Goal: Information Seeking & Learning: Learn about a topic

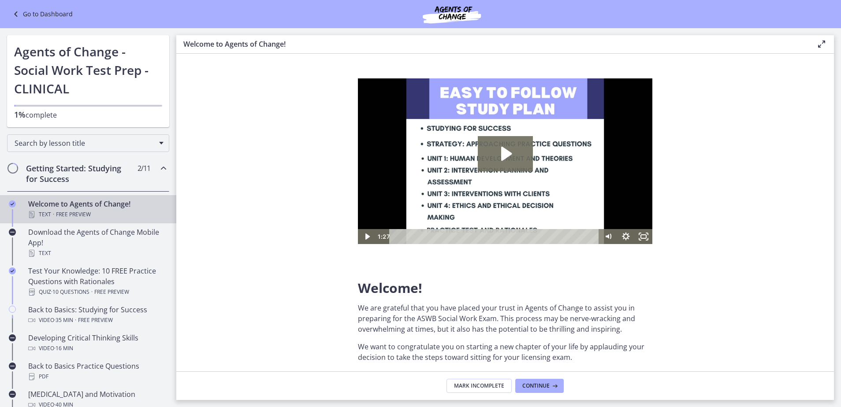
click at [54, 16] on link "Go to Dashboard" at bounding box center [42, 14] width 62 height 11
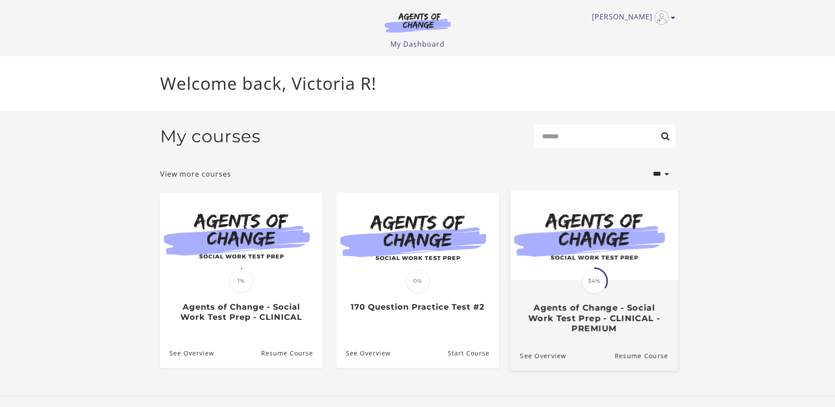
click at [630, 274] on img at bounding box center [594, 235] width 168 height 90
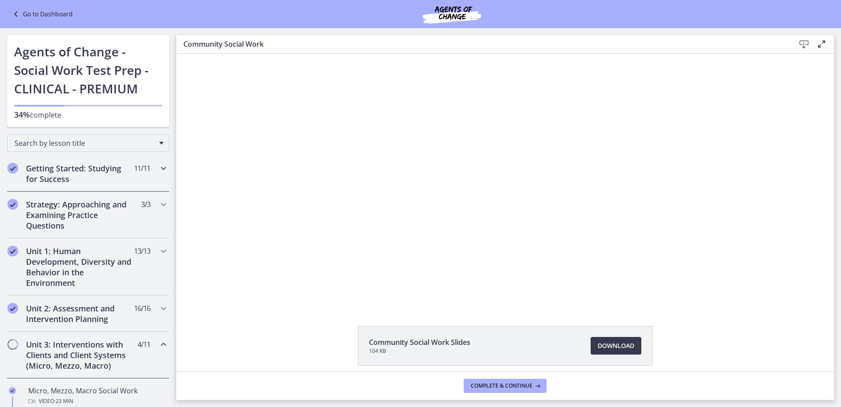
click at [140, 179] on div "Getting Started: Studying for Success 11 / 11 Completed" at bounding box center [88, 174] width 162 height 36
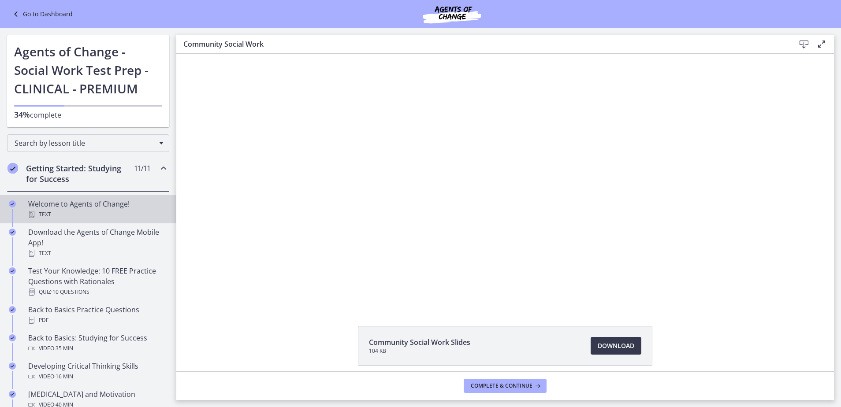
click at [111, 214] on div "Text" at bounding box center [97, 214] width 138 height 11
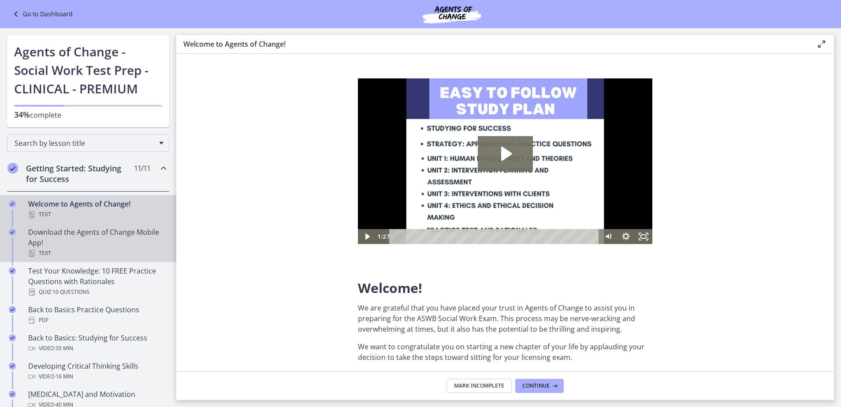
click at [107, 242] on div "Download the Agents of Change Mobile App! Text" at bounding box center [97, 243] width 138 height 32
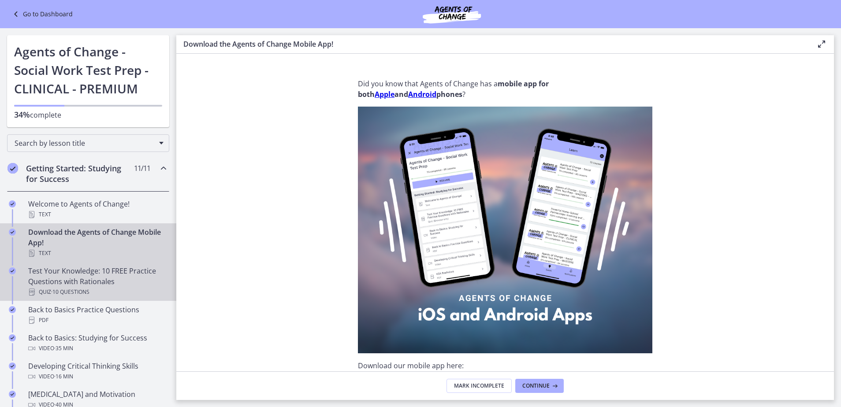
click at [98, 281] on div "Test Your Knowledge: 10 FREE Practice Questions with Rationales Quiz · 10 Quest…" at bounding box center [97, 282] width 138 height 32
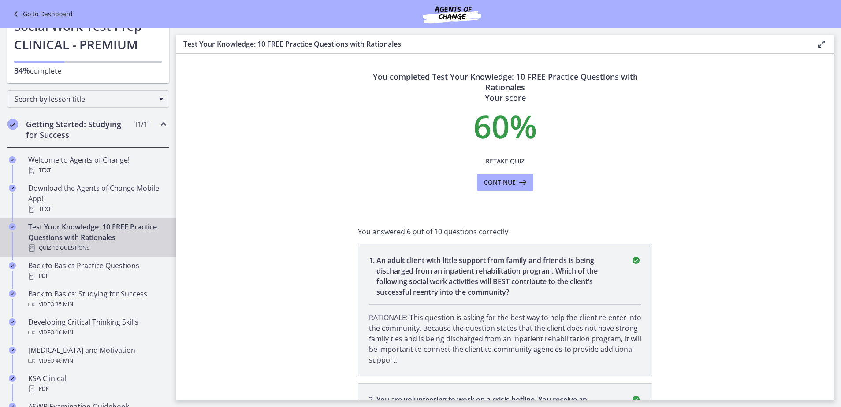
scroll to position [88, 0]
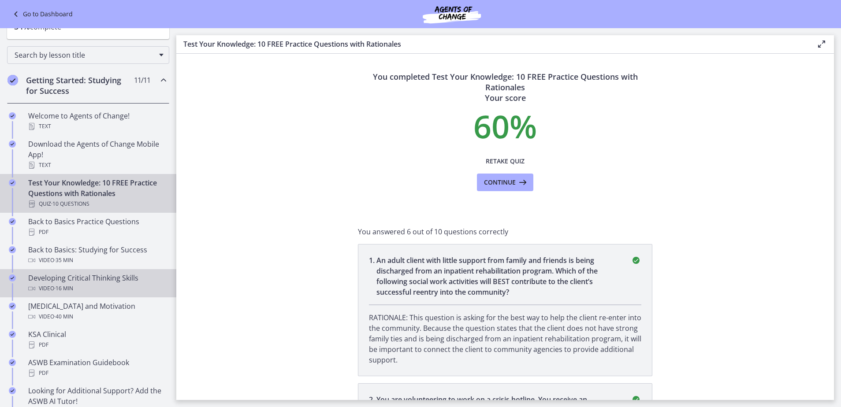
click at [99, 285] on div "Video · 16 min" at bounding box center [97, 288] width 138 height 11
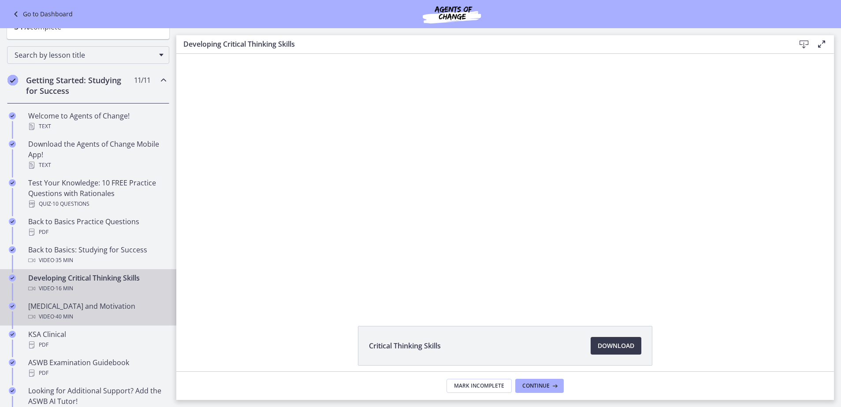
click at [93, 308] on div "[MEDICAL_DATA] and Motivation Video · 40 min" at bounding box center [97, 311] width 138 height 21
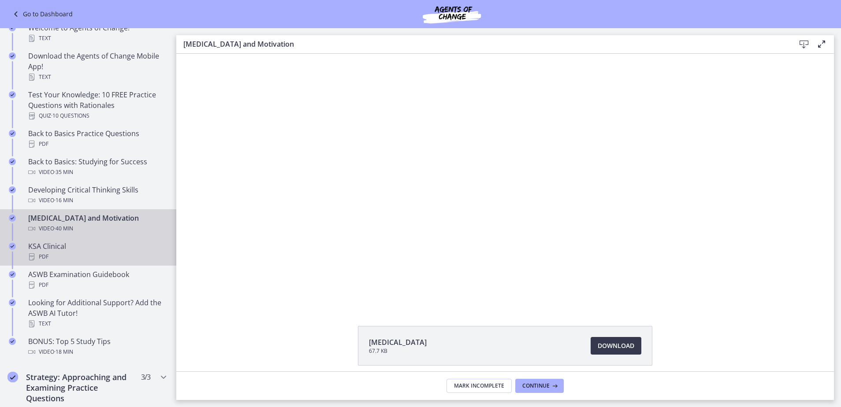
click at [100, 256] on div "PDF" at bounding box center [97, 257] width 138 height 11
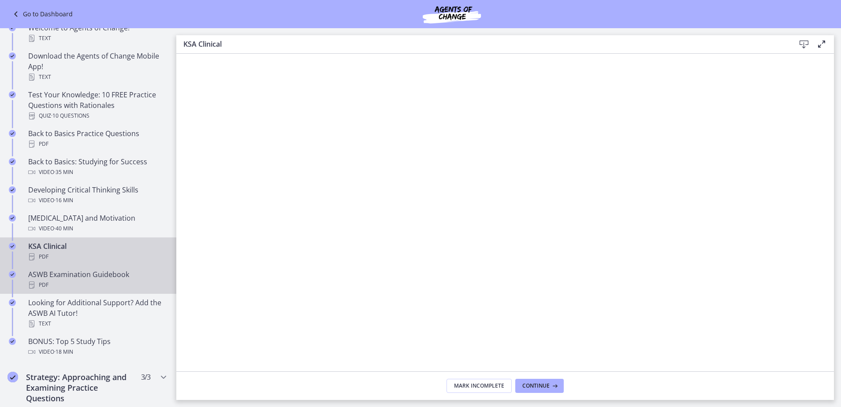
click at [87, 282] on div "PDF" at bounding box center [97, 285] width 138 height 11
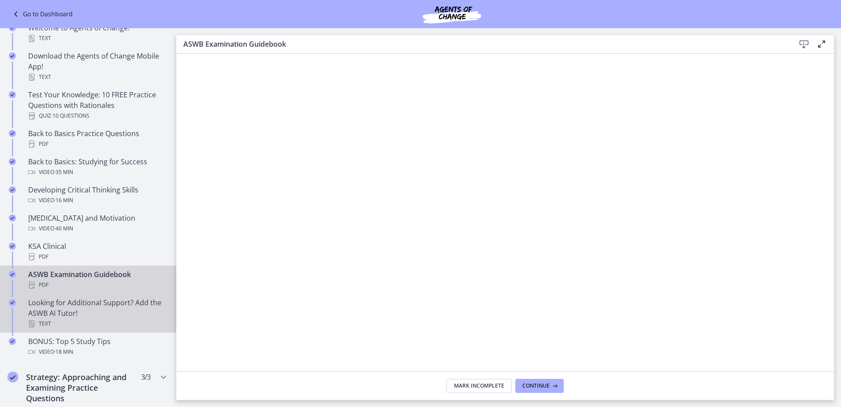
click at [85, 303] on div "Looking for Additional Support? Add the ASWB AI Tutor! Text" at bounding box center [97, 314] width 138 height 32
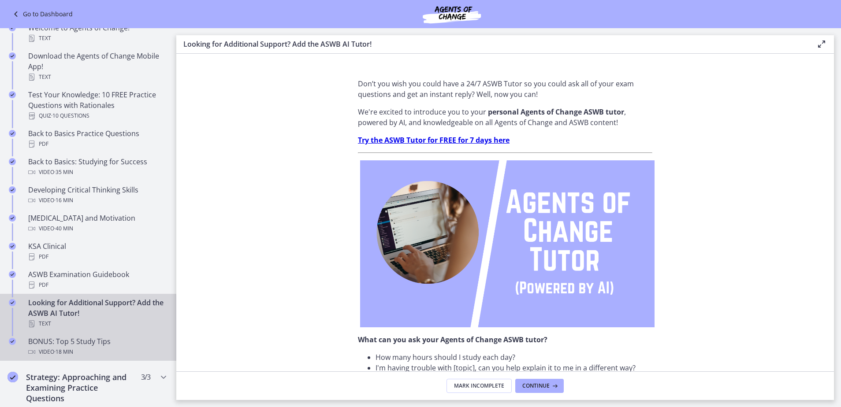
click at [84, 341] on div "BONUS: Top 5 Study Tips Video · 18 min" at bounding box center [97, 346] width 138 height 21
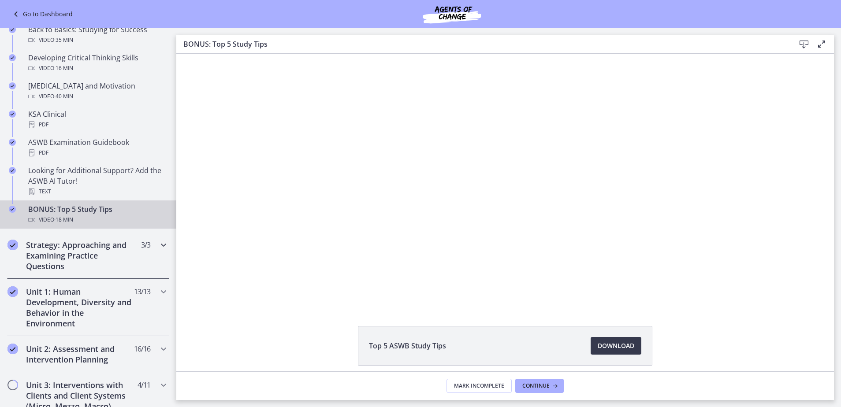
click at [145, 250] on div "Strategy: Approaching and Examining Practice Questions 3 / 3 Completed" at bounding box center [88, 255] width 162 height 47
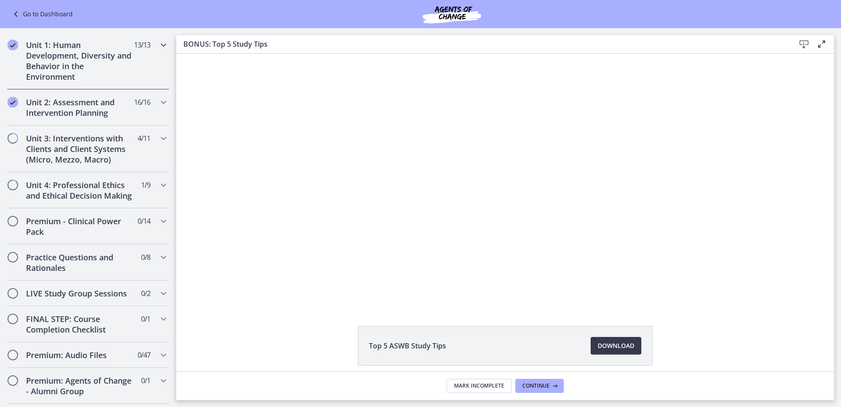
click at [150, 44] on div "Unit 1: Human Development, Diversity and Behavior in the Environment 13 / 13 Co…" at bounding box center [88, 60] width 162 height 57
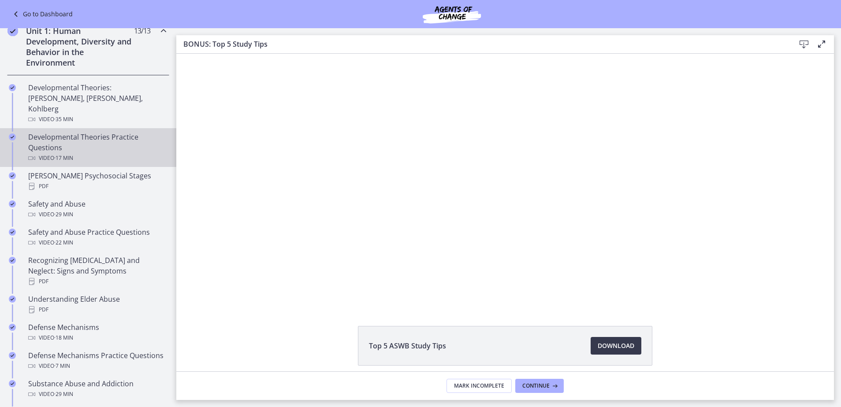
scroll to position [176, 0]
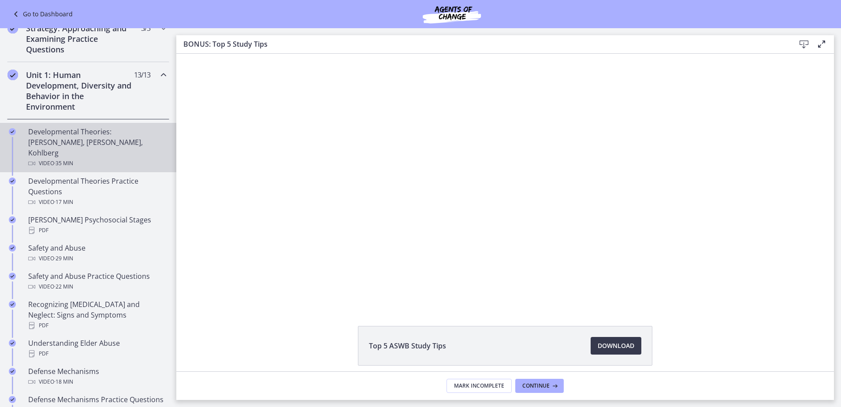
click at [88, 145] on div "Developmental Theories: [PERSON_NAME], [PERSON_NAME], Kohlberg Video · 35 min" at bounding box center [97, 148] width 138 height 42
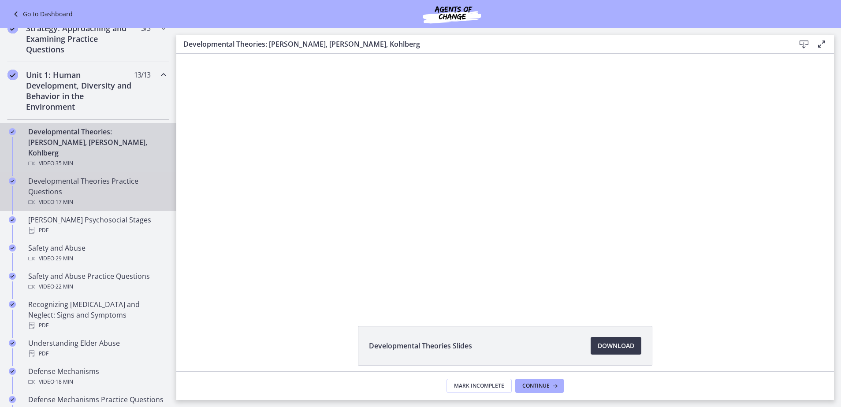
click at [82, 180] on div "Developmental Theories Practice Questions Video · 17 min" at bounding box center [97, 192] width 138 height 32
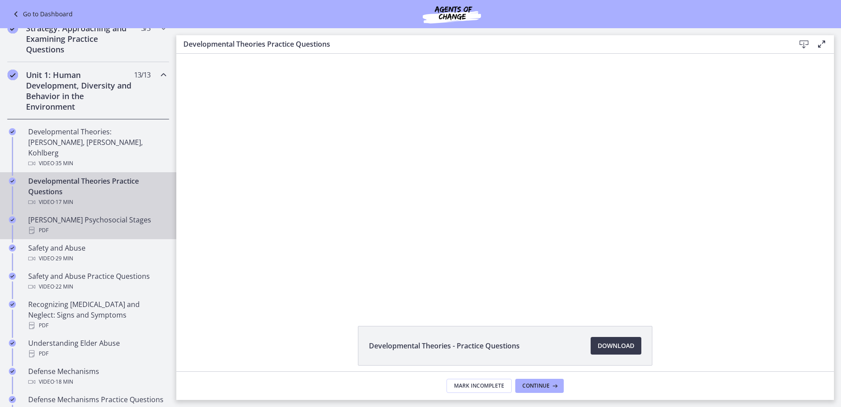
click at [75, 225] on div "PDF" at bounding box center [97, 230] width 138 height 11
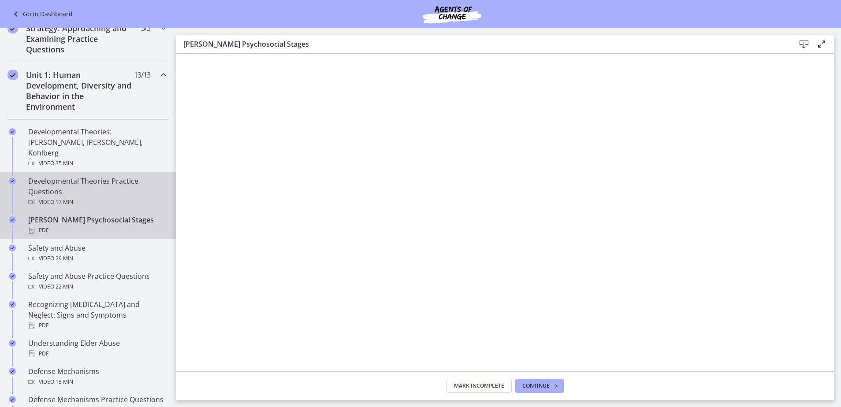
click at [88, 197] on div "Video · 17 min" at bounding box center [97, 202] width 138 height 11
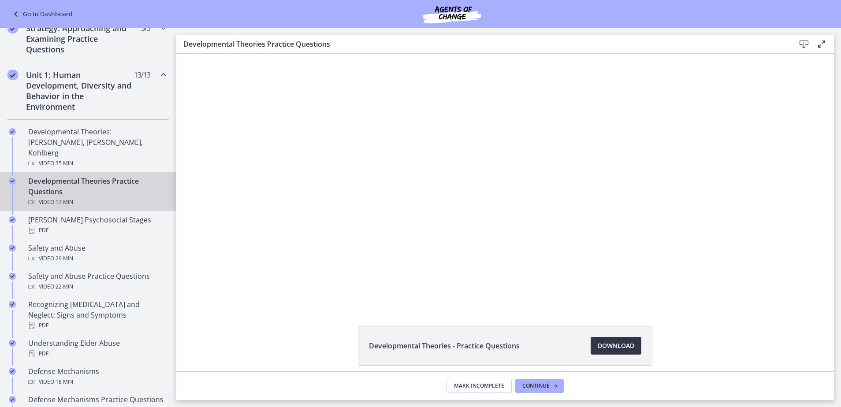
click at [614, 347] on span "Download Opens in a new window" at bounding box center [616, 346] width 37 height 11
click at [119, 225] on div "PDF" at bounding box center [97, 230] width 138 height 11
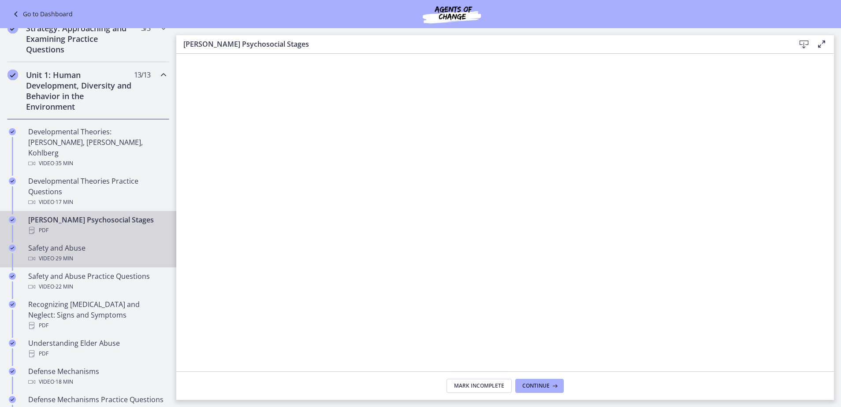
click at [112, 253] on div "Video · 29 min" at bounding box center [97, 258] width 138 height 11
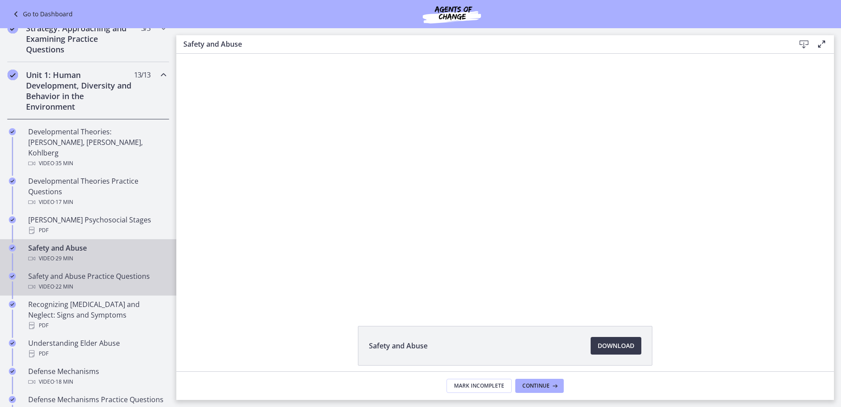
click at [99, 282] on div "Video · 22 min" at bounding box center [97, 287] width 138 height 11
click at [114, 253] on div "Video · 29 min" at bounding box center [97, 258] width 138 height 11
click at [109, 271] on div "Safety and Abuse Practice Questions Video · 22 min" at bounding box center [97, 281] width 138 height 21
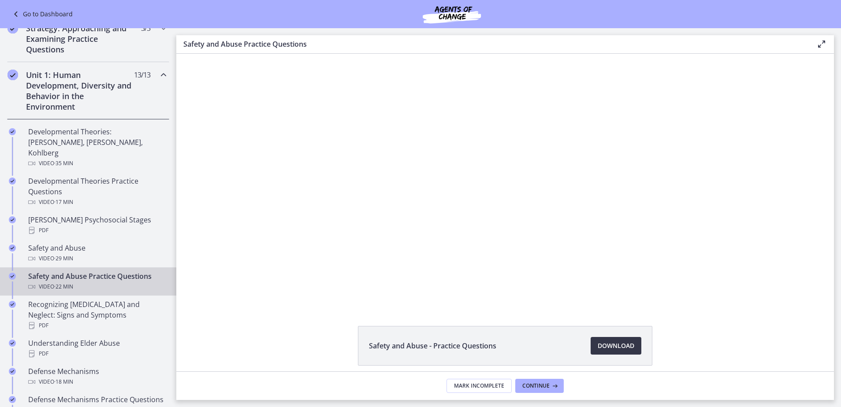
click at [613, 349] on span "Download Opens in a new window" at bounding box center [616, 346] width 37 height 11
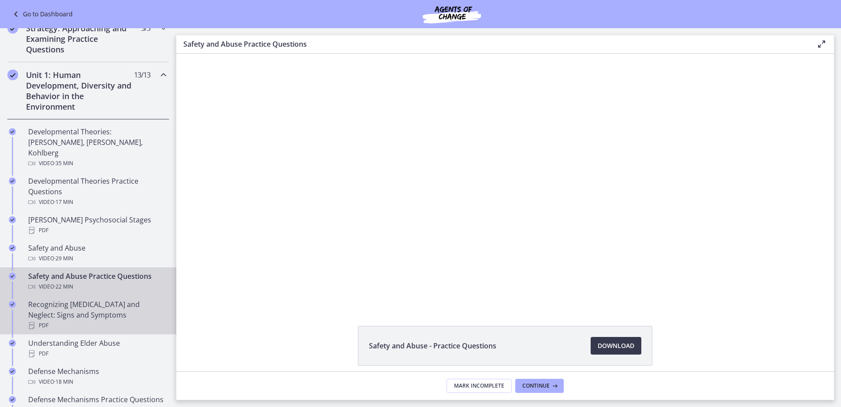
click at [100, 303] on div "Recognizing [MEDICAL_DATA] and Neglect: Signs and Symptoms PDF" at bounding box center [97, 315] width 138 height 32
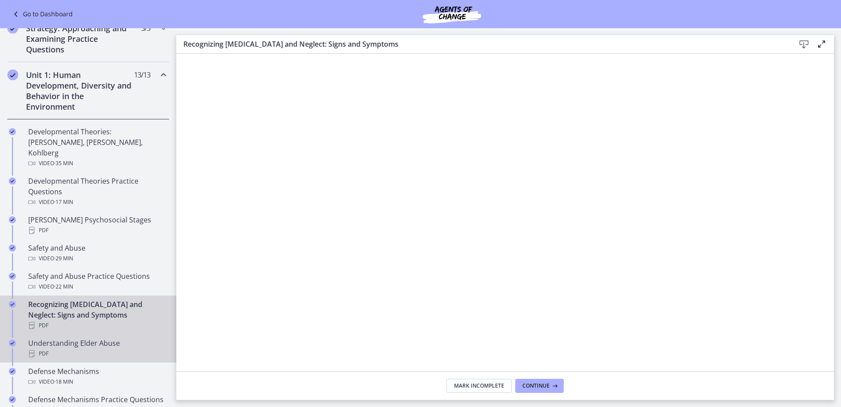
click at [95, 338] on div "Understanding Elder Abuse PDF" at bounding box center [97, 348] width 138 height 21
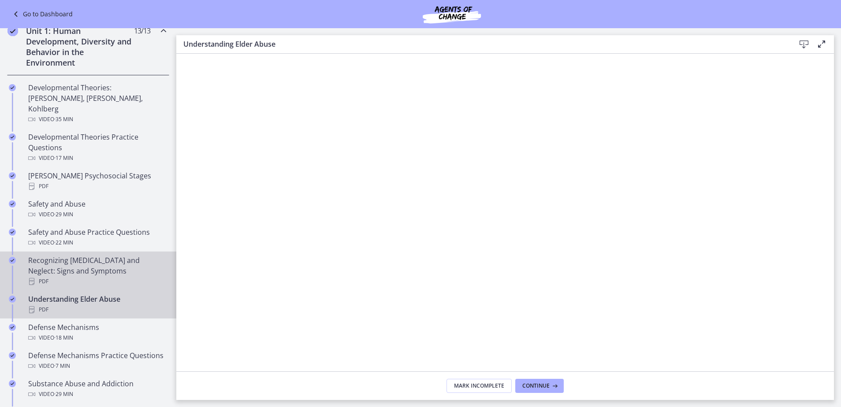
scroll to position [265, 0]
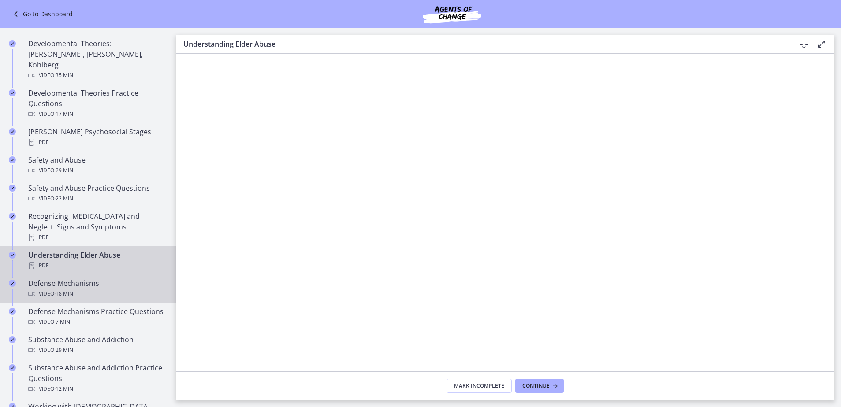
click at [105, 289] on div "Video · 18 min" at bounding box center [97, 294] width 138 height 11
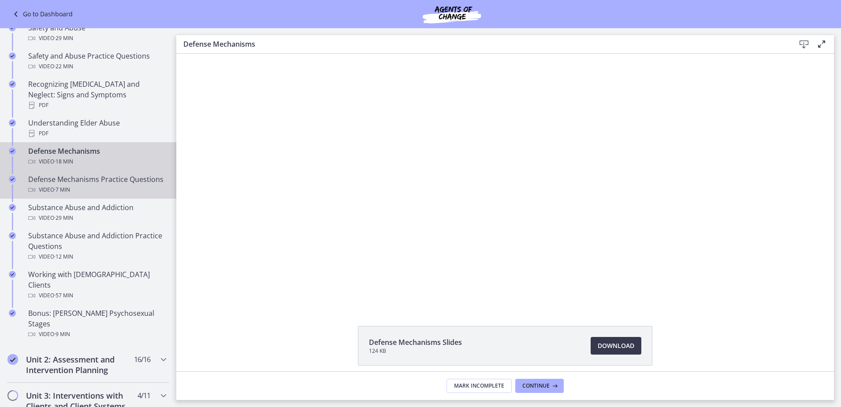
click at [89, 176] on div "Defense Mechanisms Practice Questions Video · 7 min" at bounding box center [97, 184] width 138 height 21
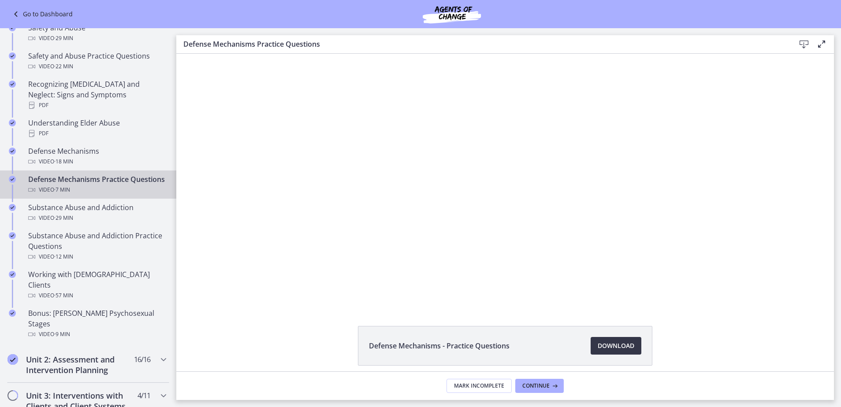
click at [610, 346] on span "Download Opens in a new window" at bounding box center [616, 346] width 37 height 11
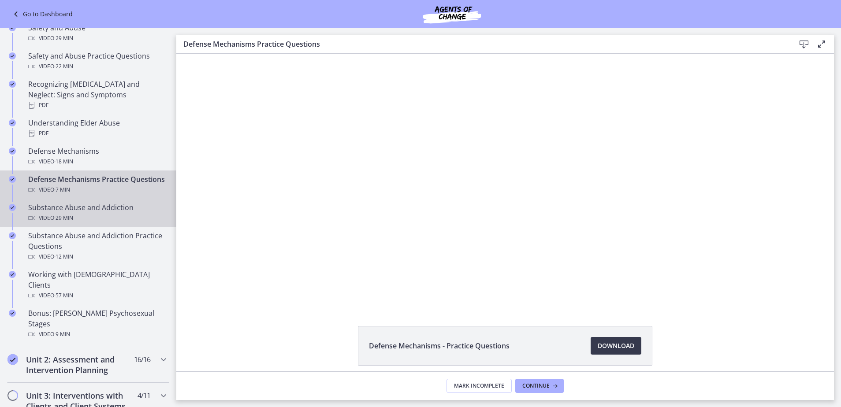
click at [88, 216] on div "Video · 29 min" at bounding box center [97, 218] width 138 height 11
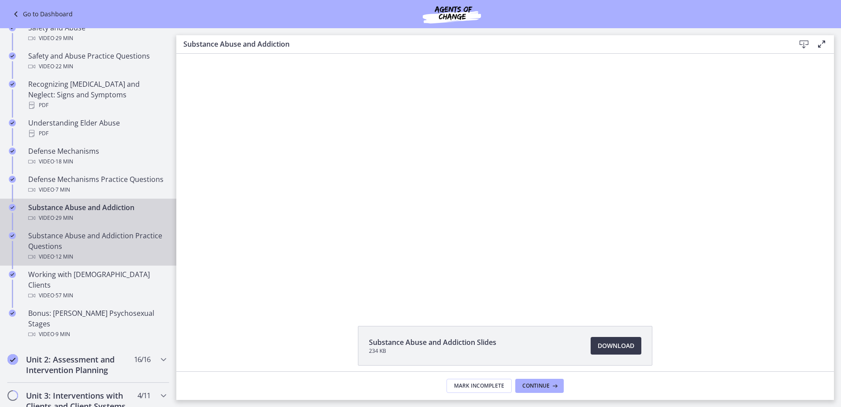
click at [86, 245] on div "Substance Abuse and Addiction Practice Questions Video · 12 min" at bounding box center [97, 247] width 138 height 32
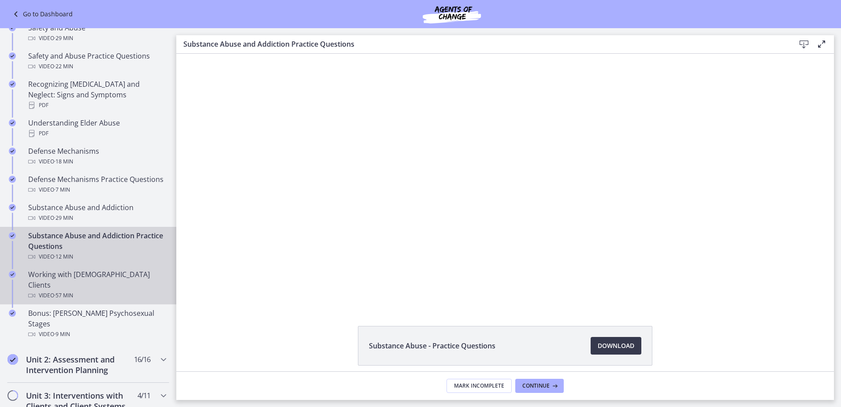
click at [80, 276] on div "Working with [DEMOGRAPHIC_DATA] Clients Video · 57 min" at bounding box center [97, 285] width 138 height 32
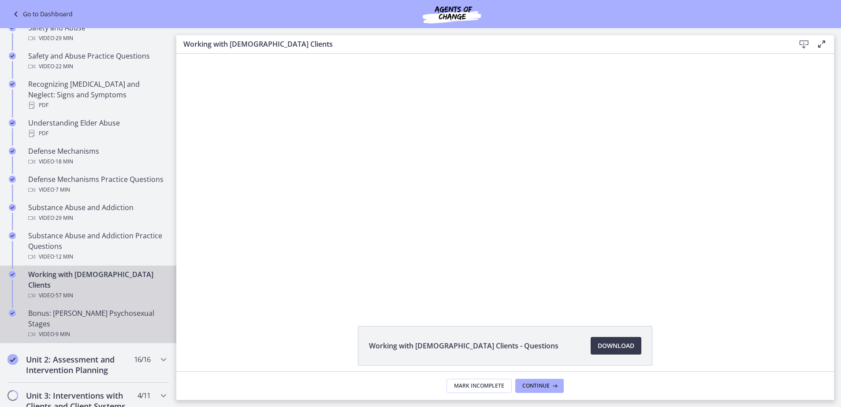
click at [69, 329] on span "· 9 min" at bounding box center [62, 334] width 16 height 11
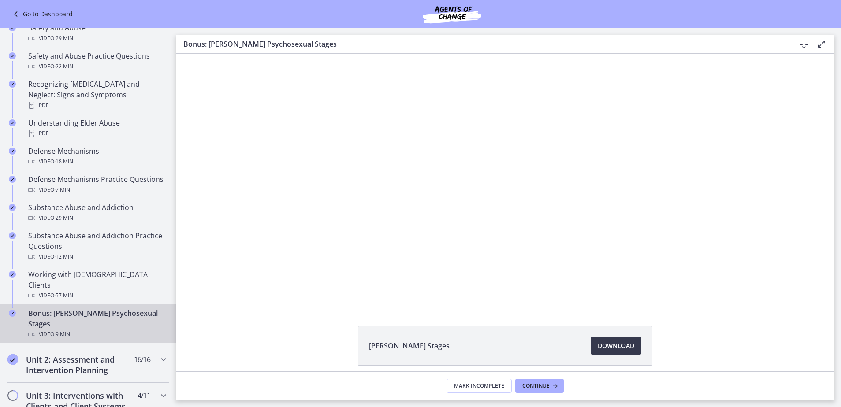
scroll to position [529, 0]
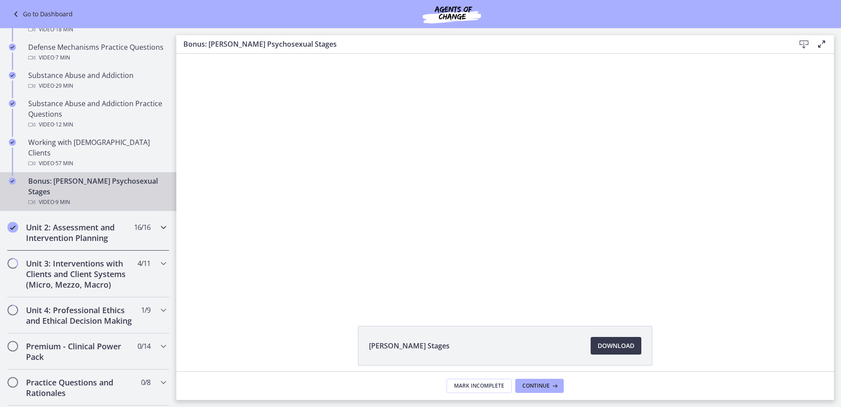
click at [151, 215] on div "Unit 2: Assessment and Intervention Planning 16 / 16 Completed" at bounding box center [88, 233] width 162 height 36
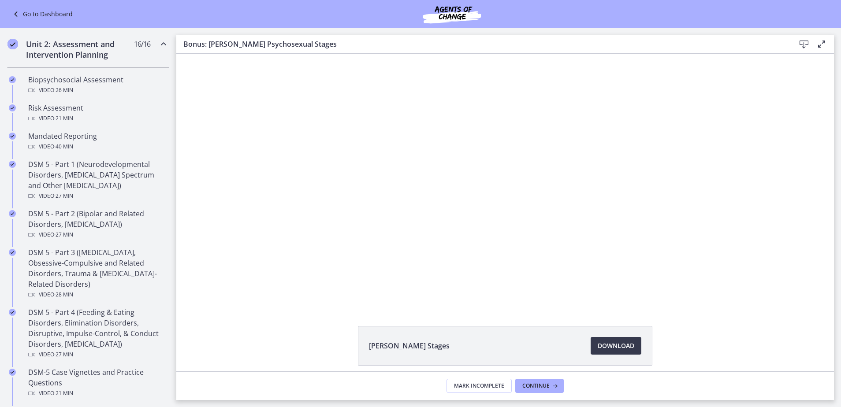
scroll to position [220, 0]
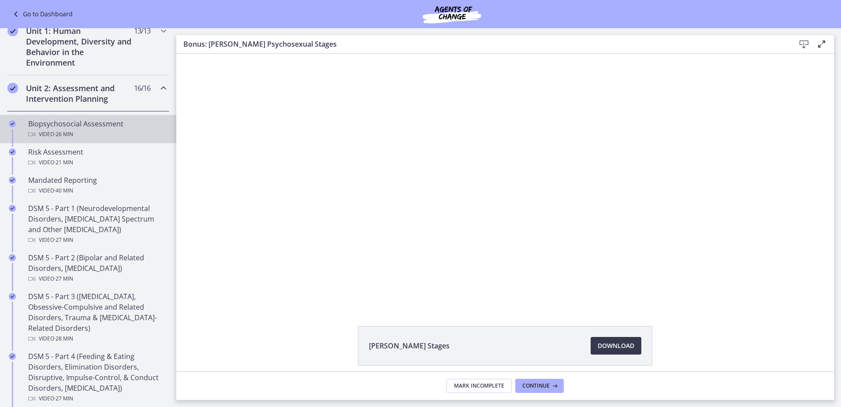
click at [117, 135] on div "Video · 26 min" at bounding box center [97, 134] width 138 height 11
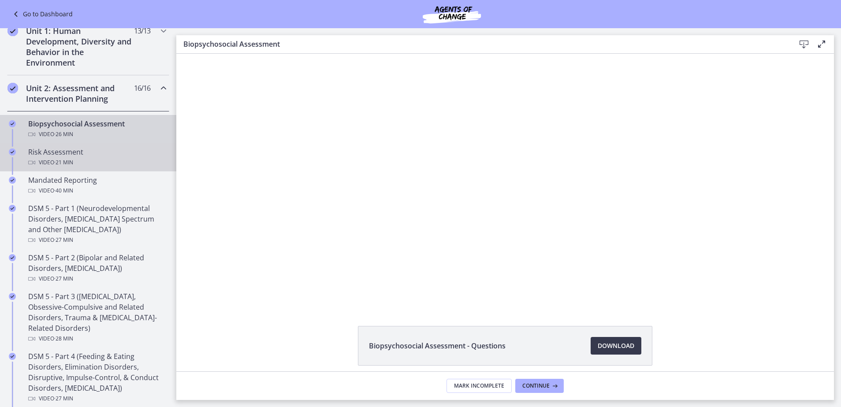
click at [95, 155] on div "Risk Assessment Video · 21 min" at bounding box center [97, 157] width 138 height 21
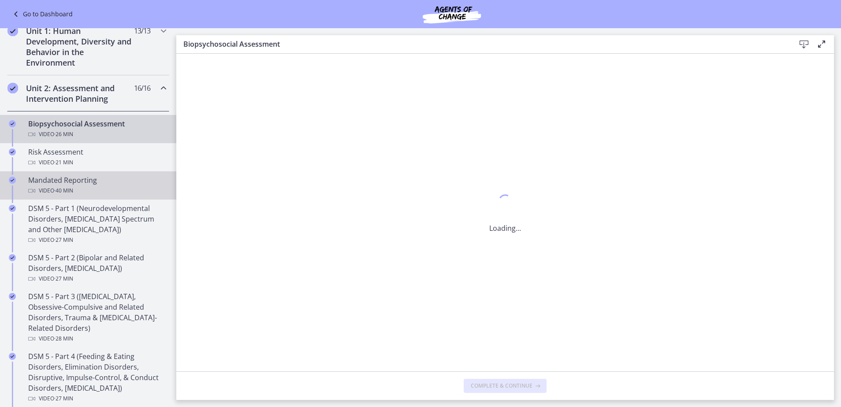
click at [93, 180] on div "Mandated Reporting Video · 40 min" at bounding box center [97, 185] width 138 height 21
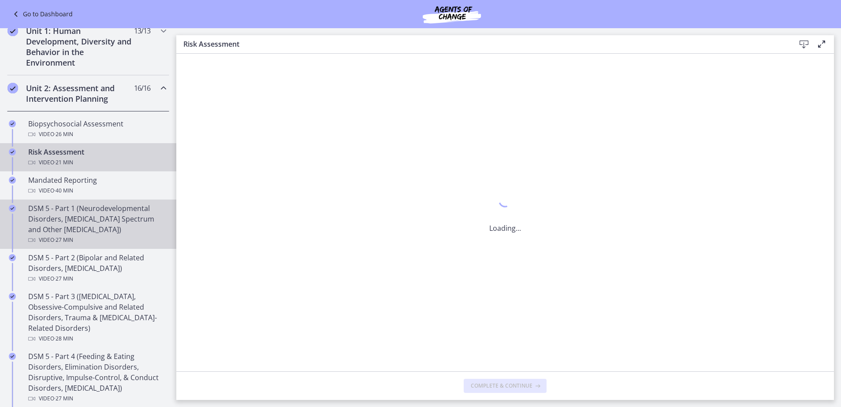
click at [98, 213] on div "DSM 5 - Part 1 (Neurodevelopmental Disorders, [MEDICAL_DATA] Spectrum and Other…" at bounding box center [97, 224] width 138 height 42
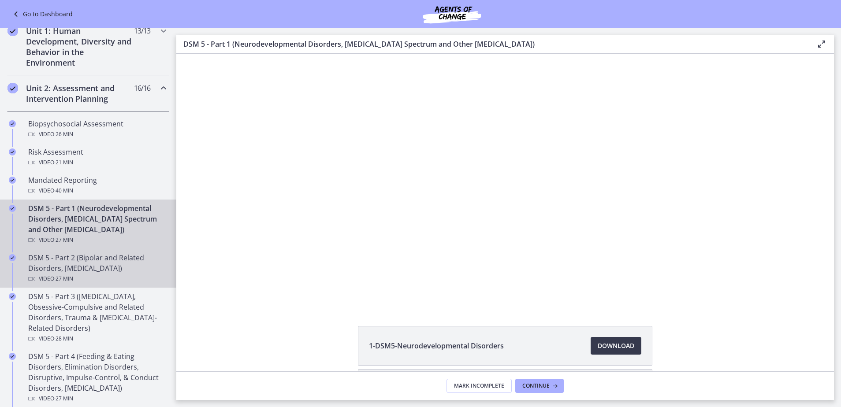
click at [100, 266] on div "DSM 5 - Part 2 (Bipolar and Related Disorders, [MEDICAL_DATA]) Video · 27 min" at bounding box center [97, 269] width 138 height 32
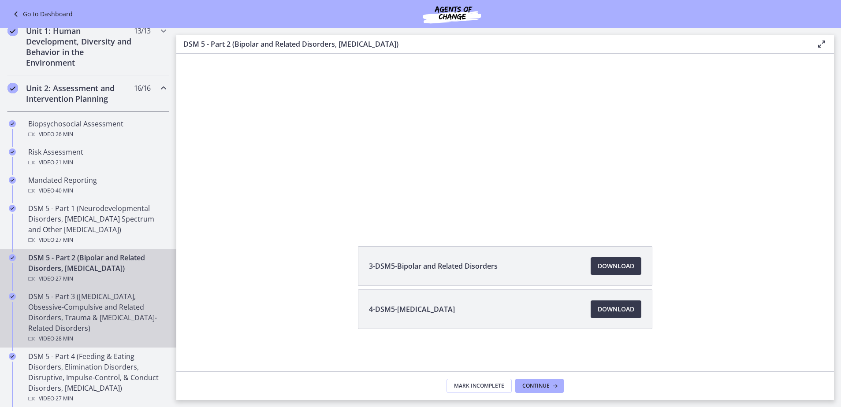
click at [99, 299] on div "DSM 5 - Part 3 ([MEDICAL_DATA], Obsessive-Compulsive and Related Disorders, Tra…" at bounding box center [97, 317] width 138 height 53
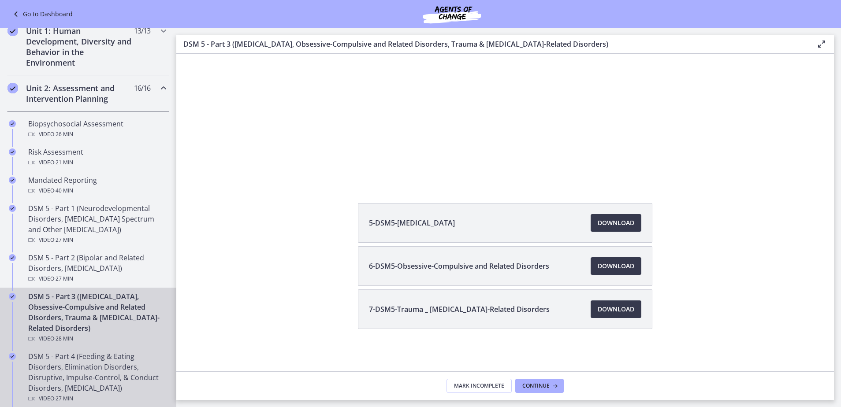
click at [89, 356] on div "DSM 5 - Part 4 (Feeding & Eating Disorders, Elimination Disorders, Disruptive, …" at bounding box center [97, 377] width 138 height 53
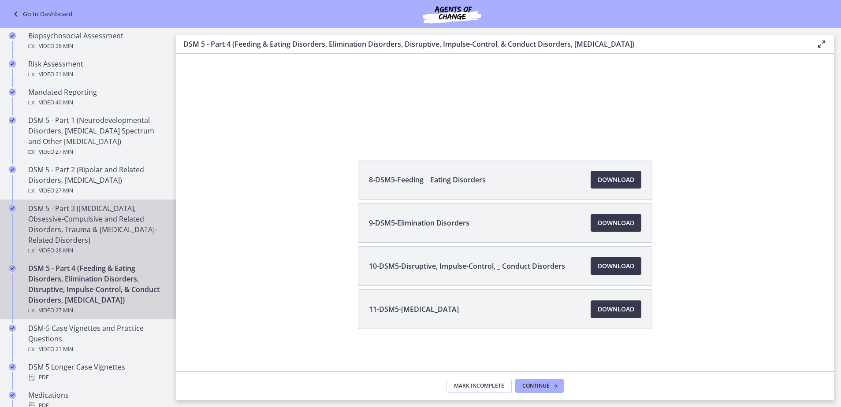
scroll to position [397, 0]
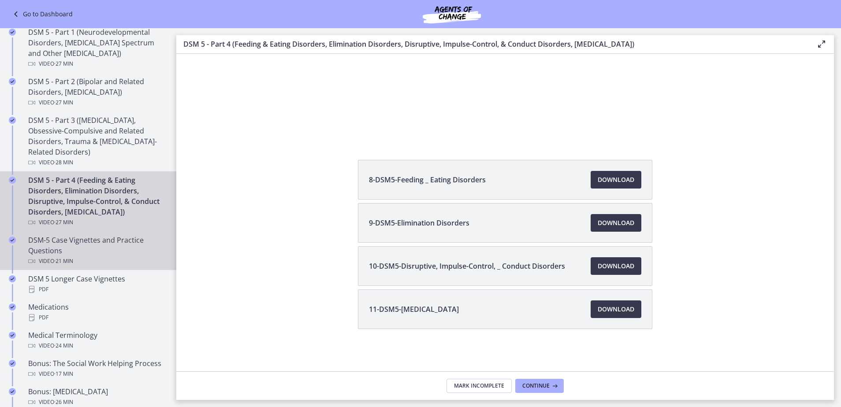
click at [111, 258] on div "DSM-5 Case Vignettes and Practice Questions Video · 21 min" at bounding box center [97, 251] width 138 height 32
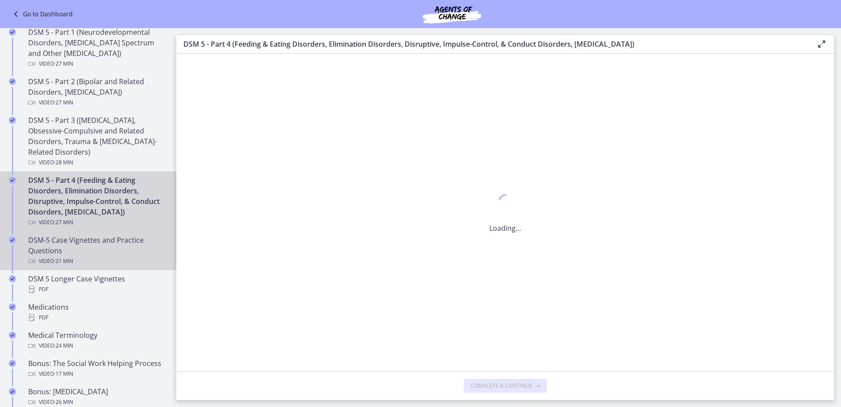
scroll to position [0, 0]
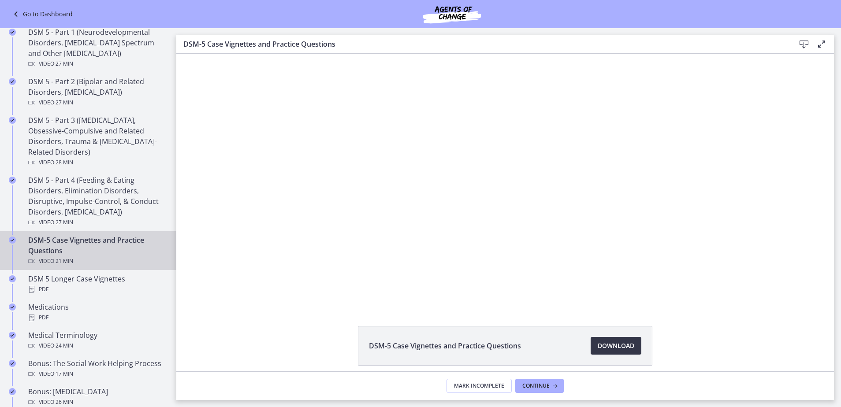
click at [626, 347] on span "Download Opens in a new window" at bounding box center [616, 346] width 37 height 11
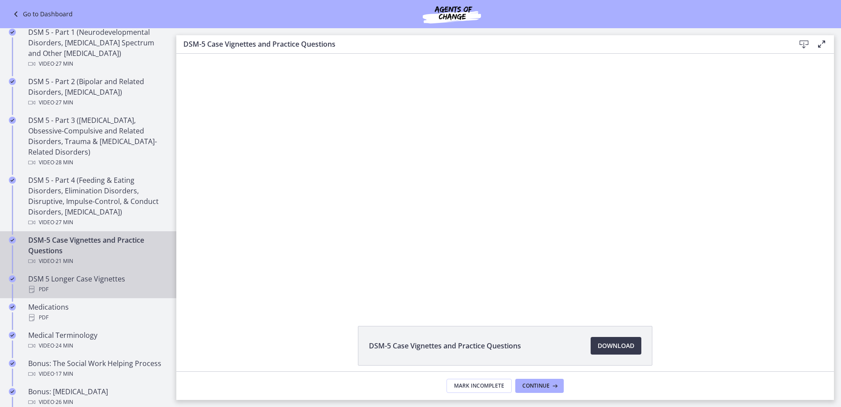
click at [99, 287] on div "PDF" at bounding box center [97, 289] width 138 height 11
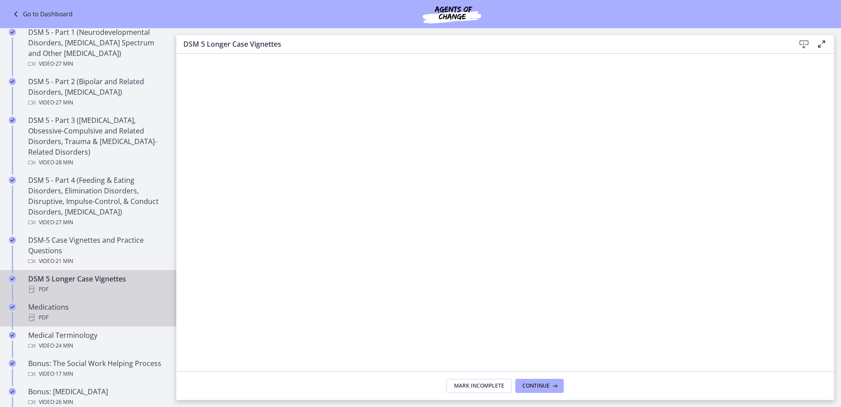
click at [59, 310] on div "Medications PDF" at bounding box center [97, 312] width 138 height 21
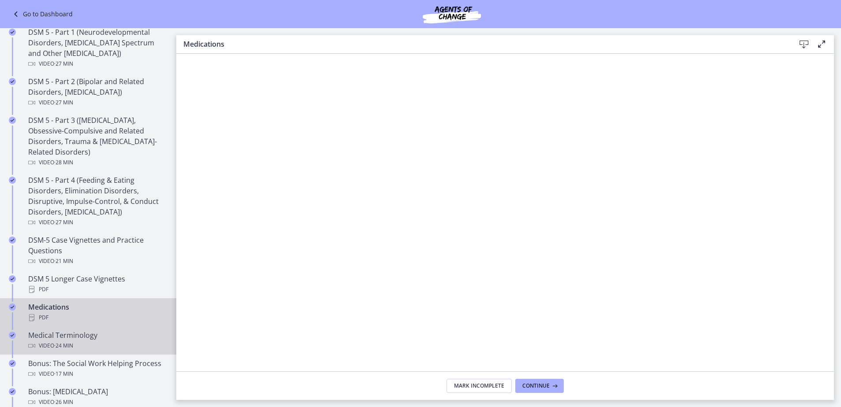
click at [73, 350] on span "· 24 min" at bounding box center [63, 346] width 19 height 11
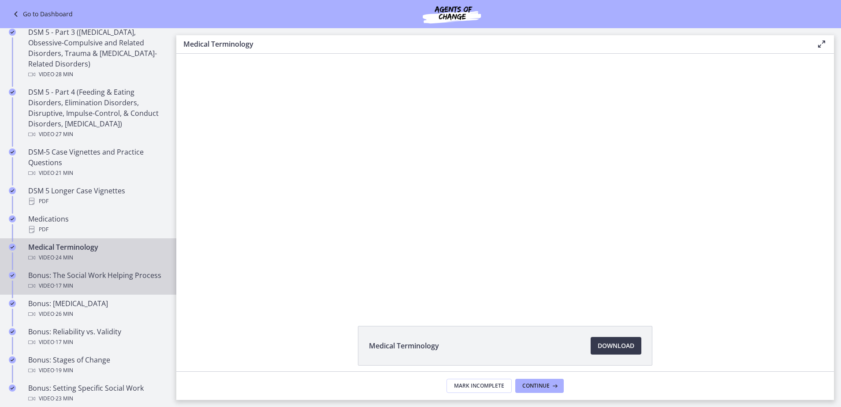
click at [114, 280] on div "Bonus: The Social Work Helping Process Video · 17 min" at bounding box center [97, 280] width 138 height 21
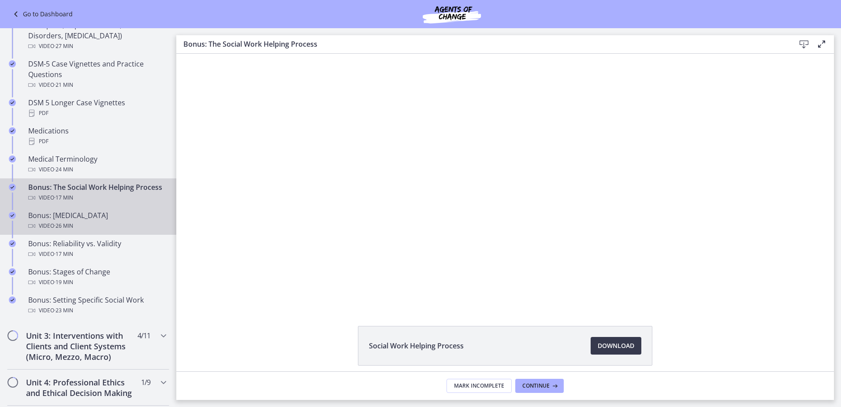
scroll to position [617, 0]
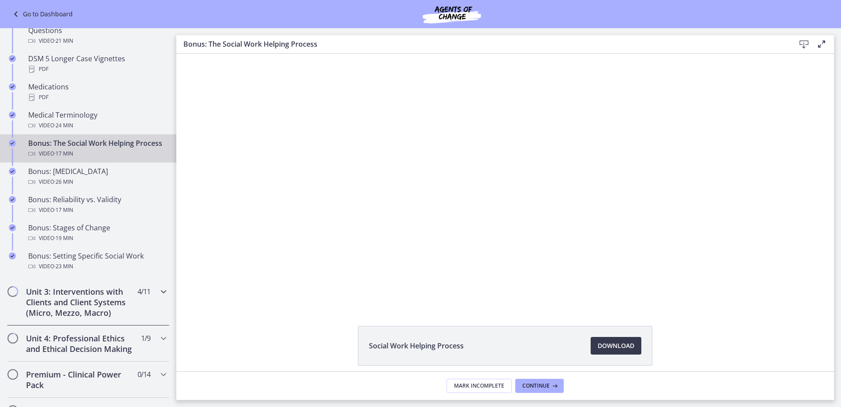
click at [132, 308] on div "Unit 3: Interventions with Clients and Client Systems (Micro, Mezzo, Macro) 4 /…" at bounding box center [88, 302] width 162 height 47
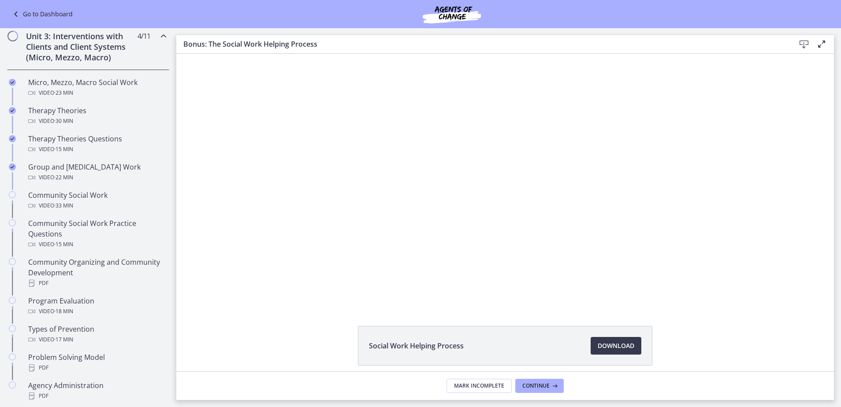
scroll to position [220, 0]
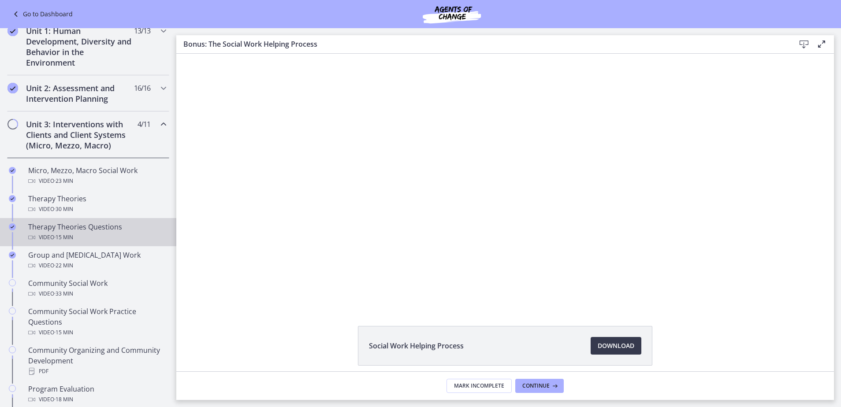
click at [93, 230] on div "Therapy Theories Questions Video · 15 min" at bounding box center [97, 232] width 138 height 21
click at [614, 344] on span "Download Opens in a new window" at bounding box center [616, 346] width 37 height 11
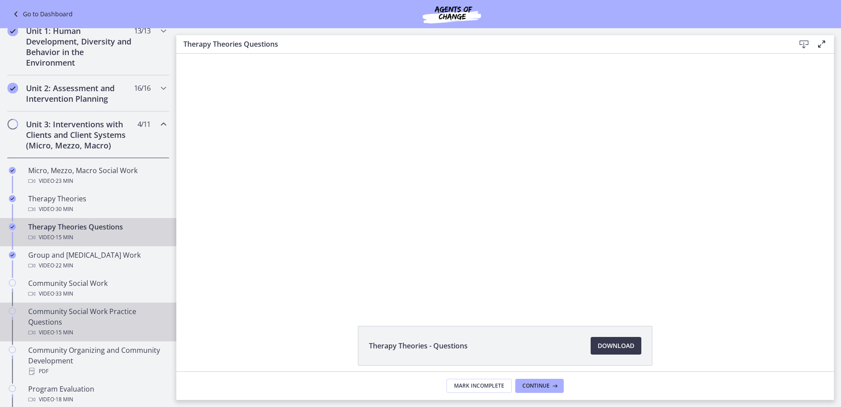
click at [103, 316] on div "Community Social Work Practice Questions Video · 15 min" at bounding box center [97, 322] width 138 height 32
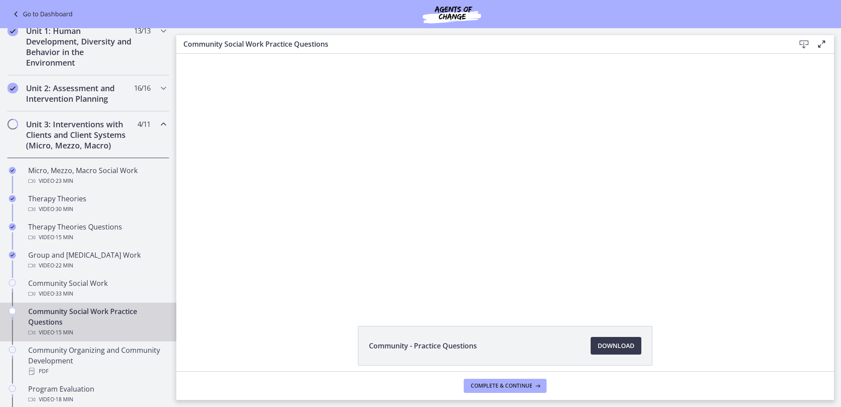
click at [801, 45] on icon at bounding box center [804, 44] width 11 height 11
click at [804, 44] on icon at bounding box center [804, 44] width 11 height 11
click at [614, 350] on span "Download Opens in a new window" at bounding box center [616, 346] width 37 height 11
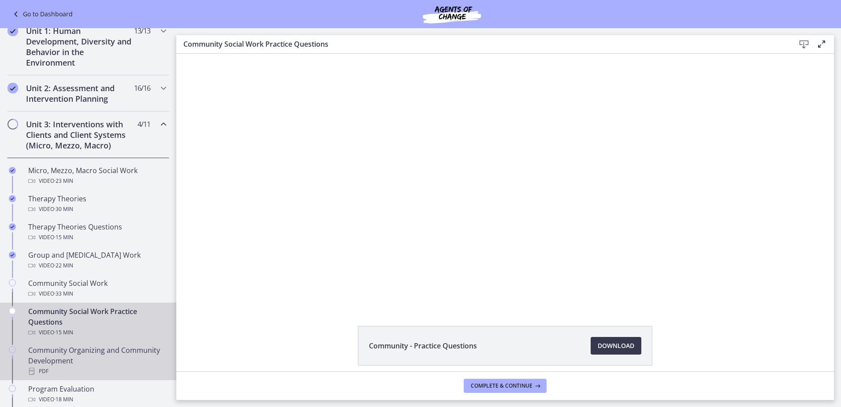
click at [137, 359] on div "Community Organizing and Community Development PDF" at bounding box center [97, 361] width 138 height 32
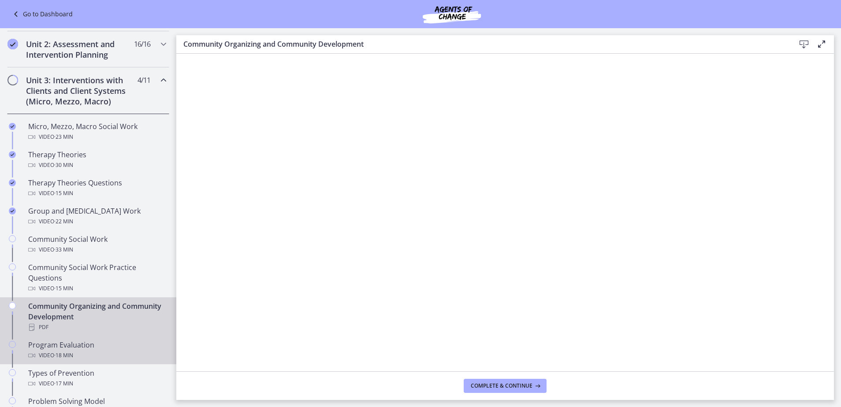
scroll to position [309, 0]
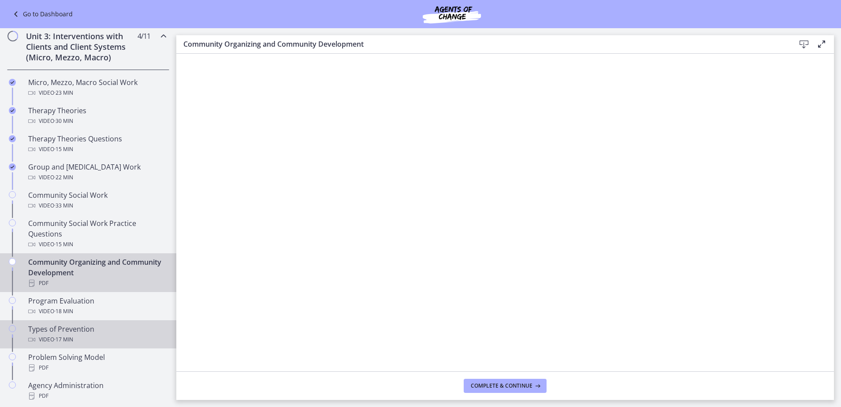
click at [107, 337] on div "Video · 17 min" at bounding box center [97, 340] width 138 height 11
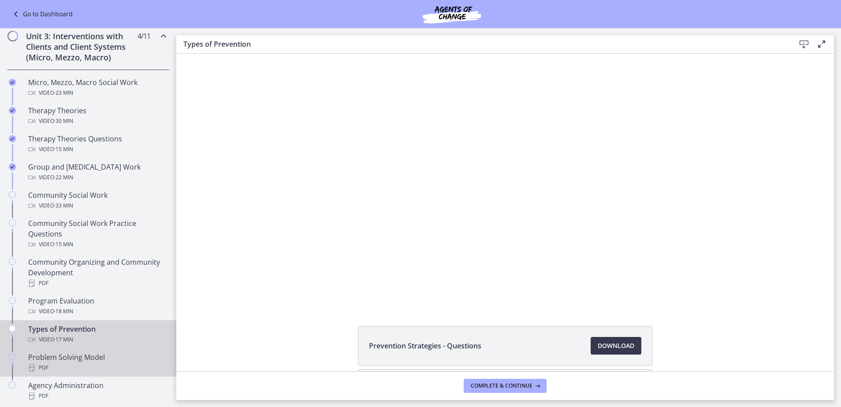
click at [93, 358] on div "Problem Solving Model PDF" at bounding box center [97, 362] width 138 height 21
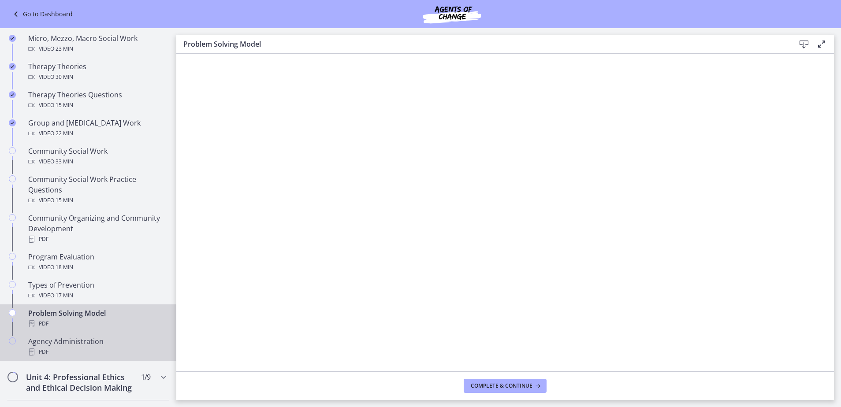
scroll to position [397, 0]
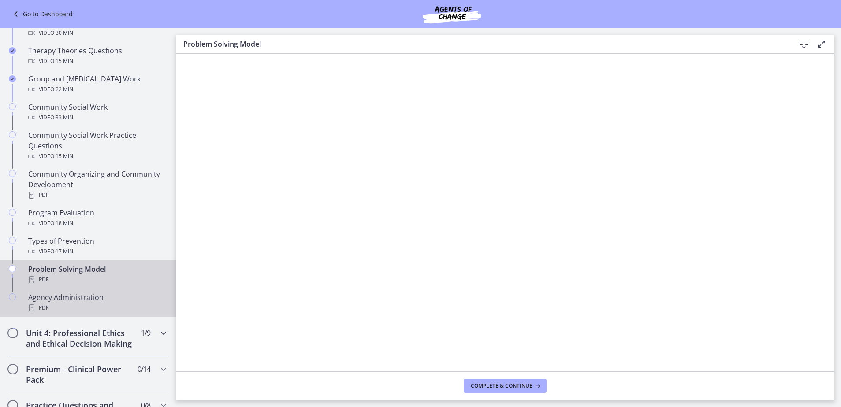
click at [118, 335] on h2 "Unit 4: Professional Ethics and Ethical Decision Making" at bounding box center [80, 338] width 108 height 21
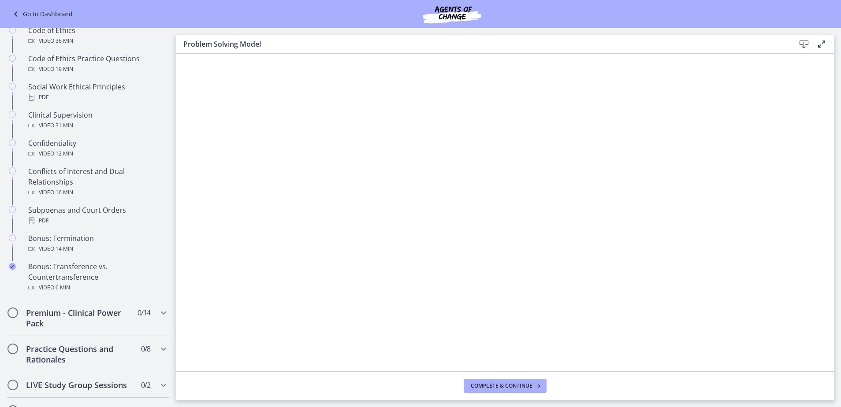
scroll to position [382, 0]
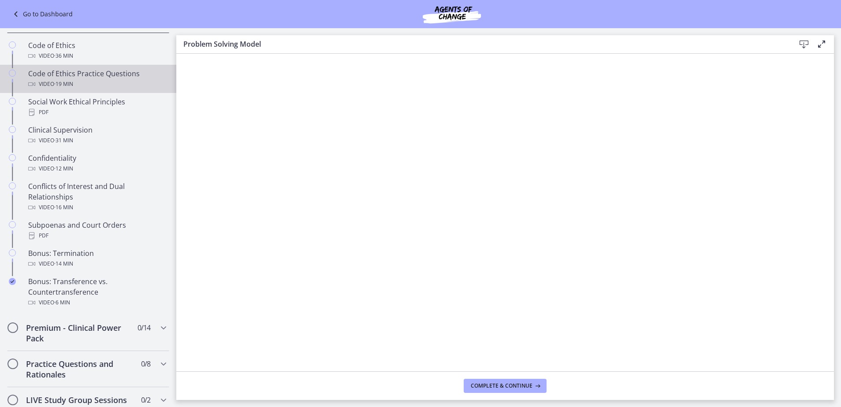
click at [83, 86] on div "Code of Ethics Practice Questions Video · 19 min" at bounding box center [97, 78] width 138 height 21
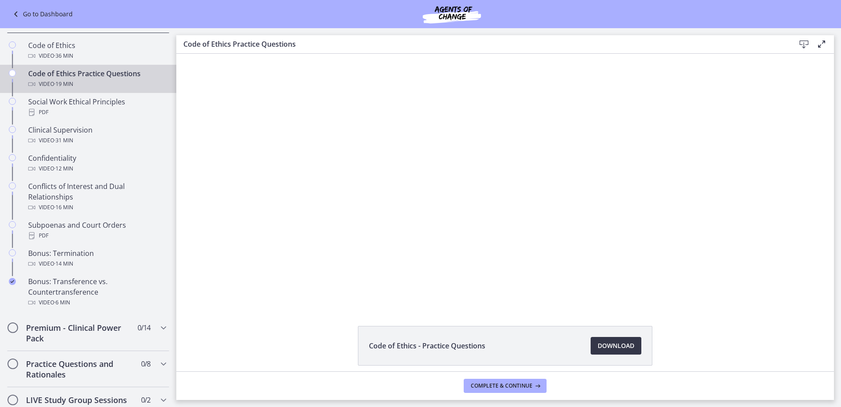
click at [614, 345] on span "Download Opens in a new window" at bounding box center [616, 346] width 37 height 11
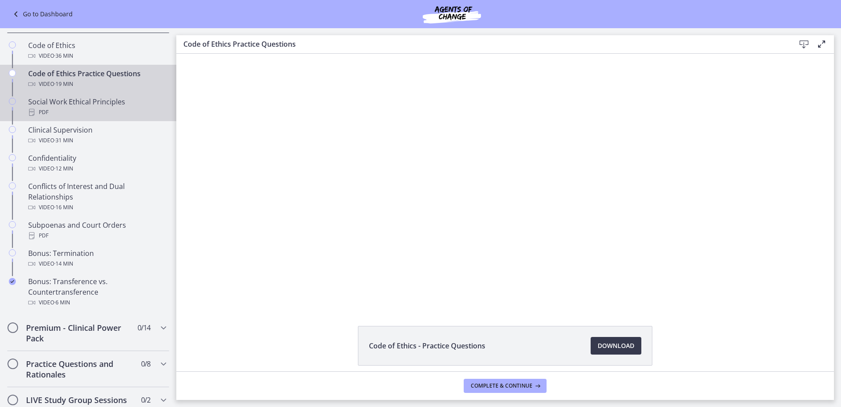
click at [112, 118] on div "PDF" at bounding box center [97, 112] width 138 height 11
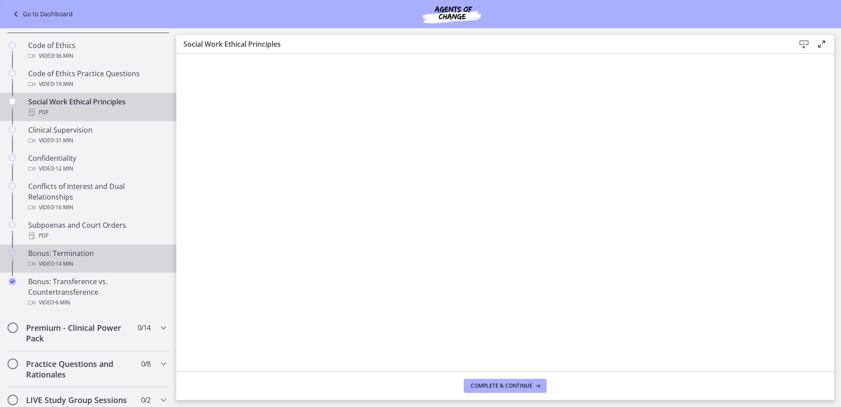
click at [88, 263] on div "Bonus: Termination Video · 14 min" at bounding box center [97, 258] width 138 height 21
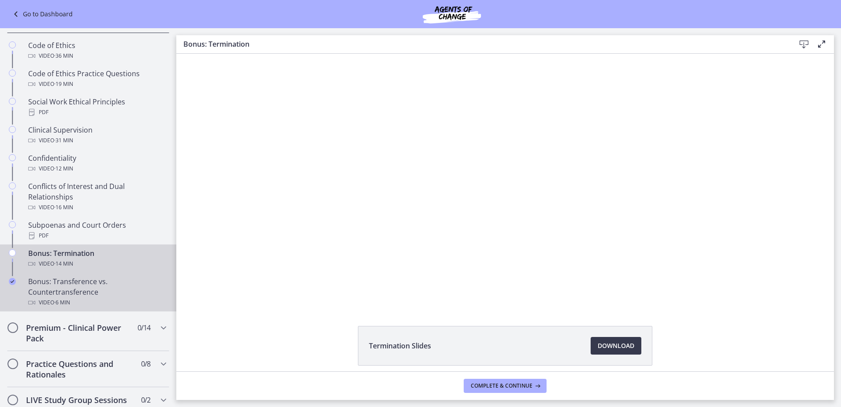
scroll to position [37, 0]
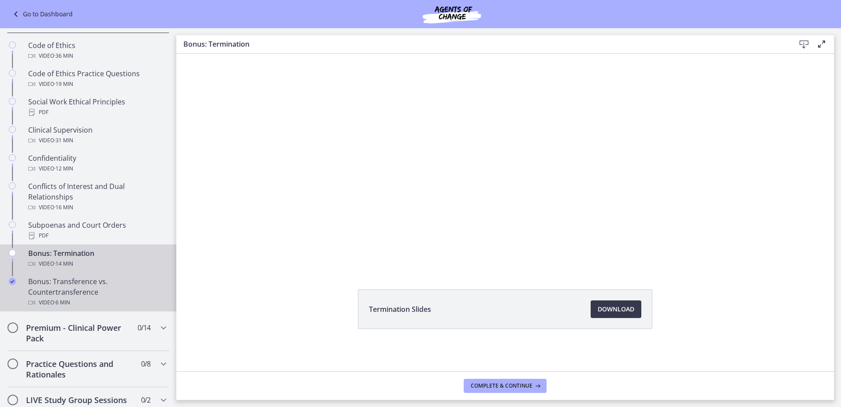
click at [68, 299] on div "Bonus: Transference vs. Countertransference Video · 6 min" at bounding box center [97, 292] width 138 height 32
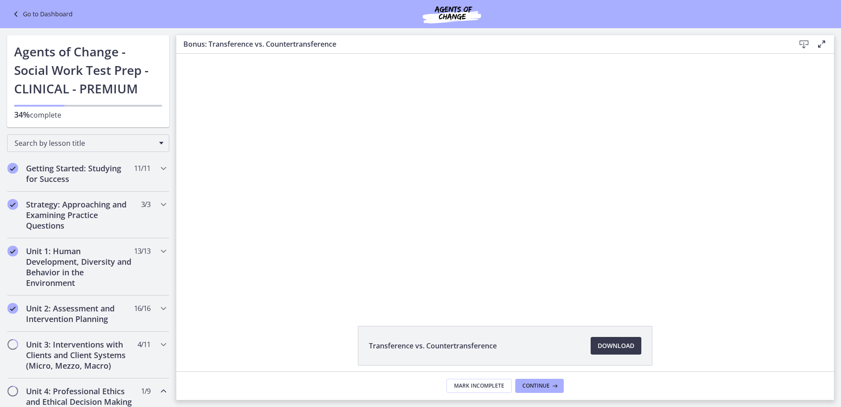
click at [40, 12] on link "Go to Dashboard" at bounding box center [42, 14] width 62 height 11
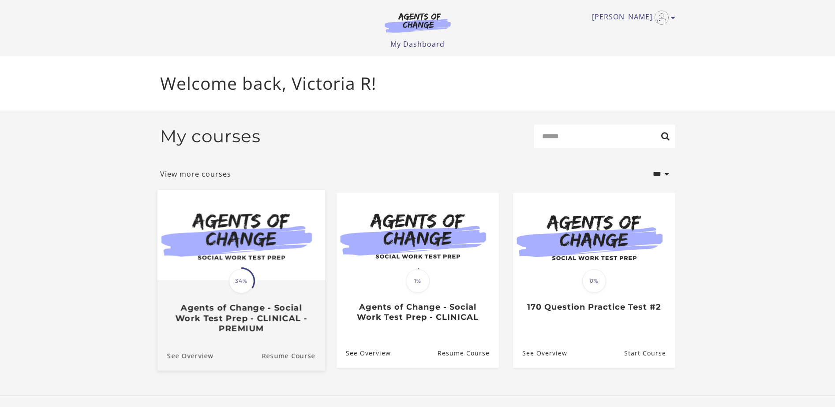
click at [302, 265] on img at bounding box center [241, 235] width 168 height 90
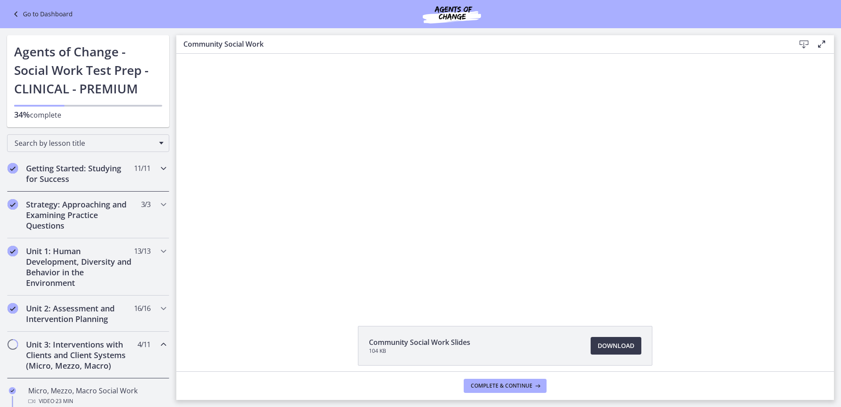
click at [76, 182] on h2 "Getting Started: Studying for Success" at bounding box center [80, 173] width 108 height 21
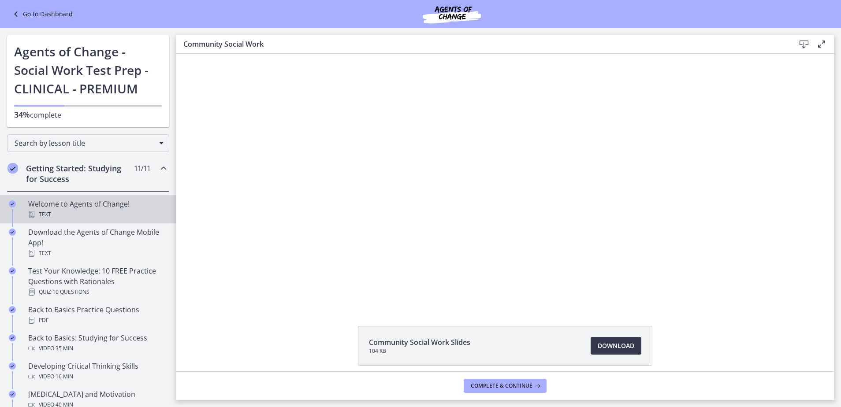
click at [91, 213] on div "Text" at bounding box center [97, 214] width 138 height 11
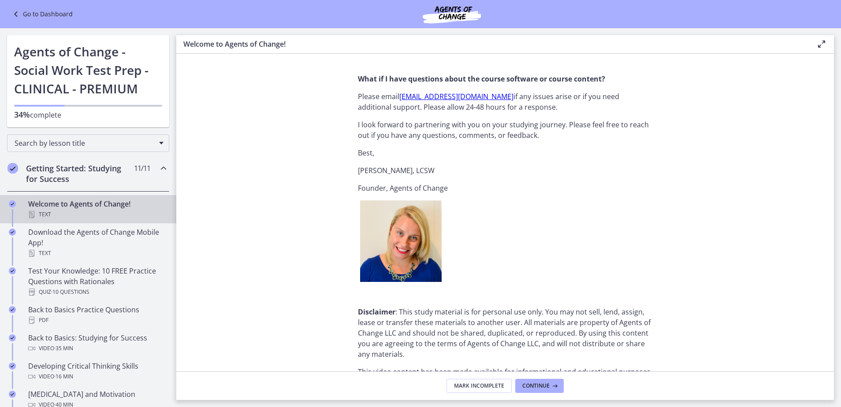
scroll to position [1056, 0]
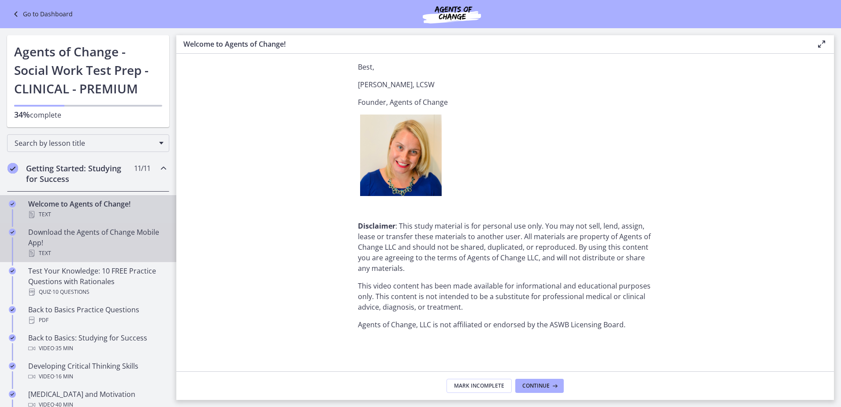
click at [113, 248] on div "Download the Agents of Change Mobile App! Text" at bounding box center [97, 243] width 138 height 32
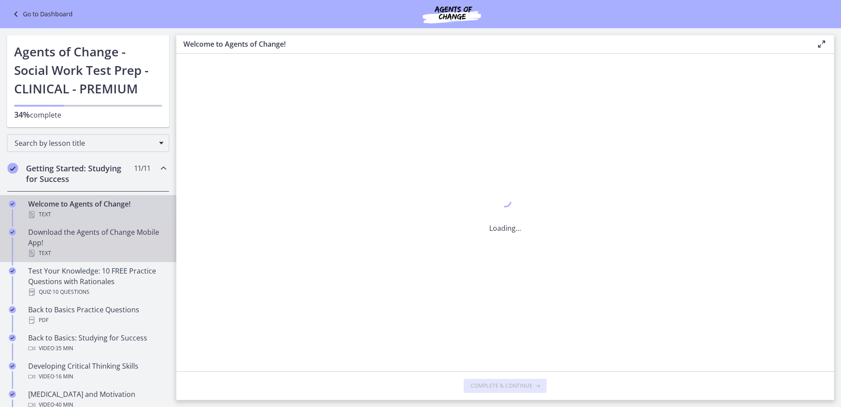
scroll to position [0, 0]
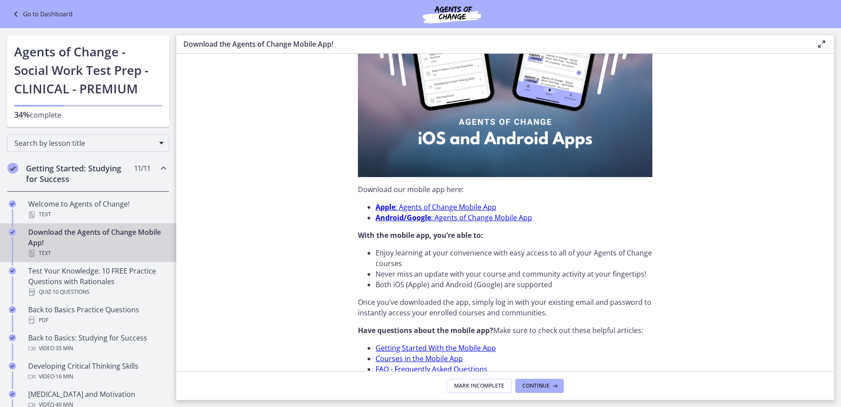
scroll to position [222, 0]
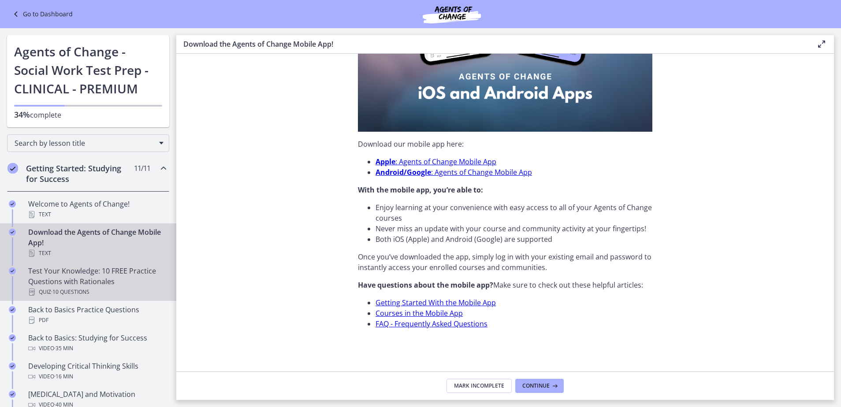
click at [104, 275] on div "Test Your Knowledge: 10 FREE Practice Questions with Rationales Quiz · 10 Quest…" at bounding box center [97, 282] width 138 height 32
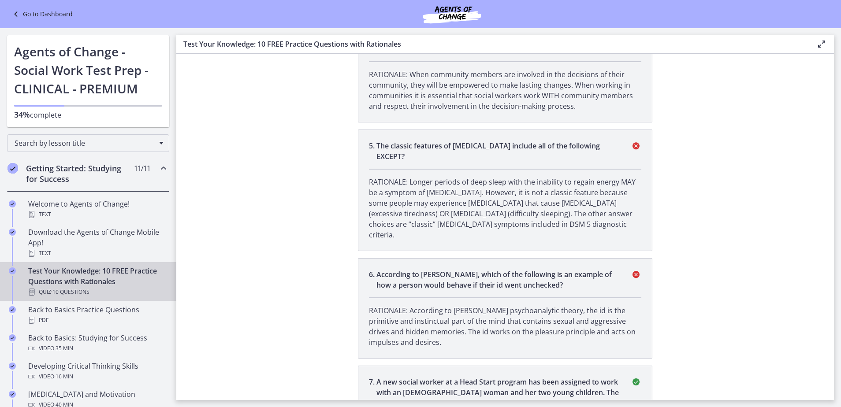
scroll to position [838, 0]
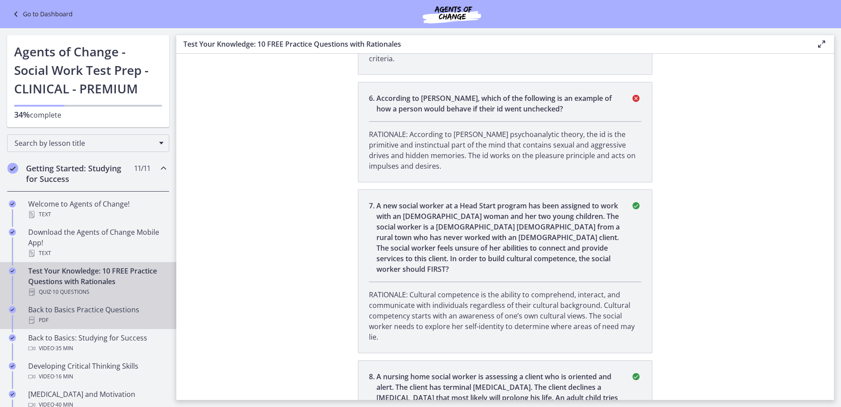
click at [68, 320] on div "PDF" at bounding box center [97, 320] width 138 height 11
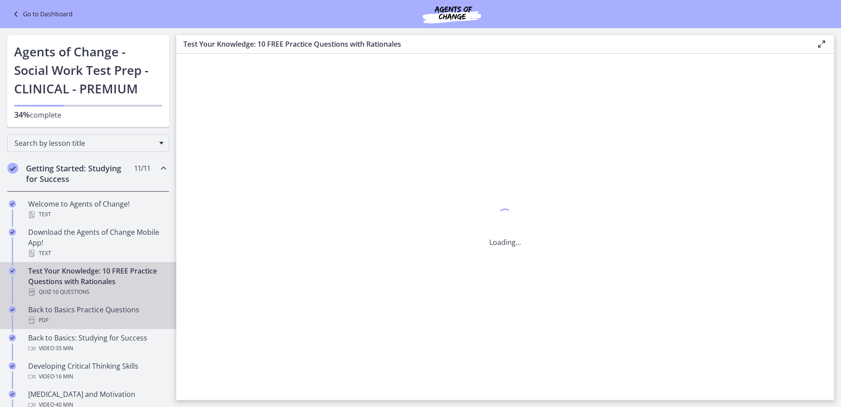
scroll to position [0, 0]
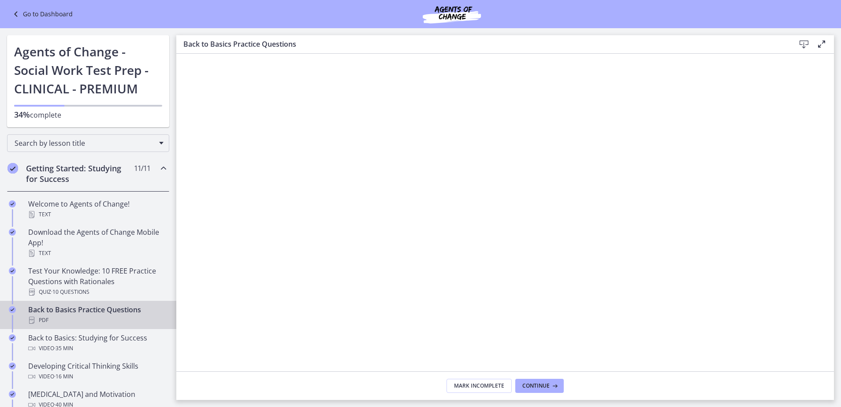
click at [801, 43] on icon at bounding box center [804, 44] width 11 height 11
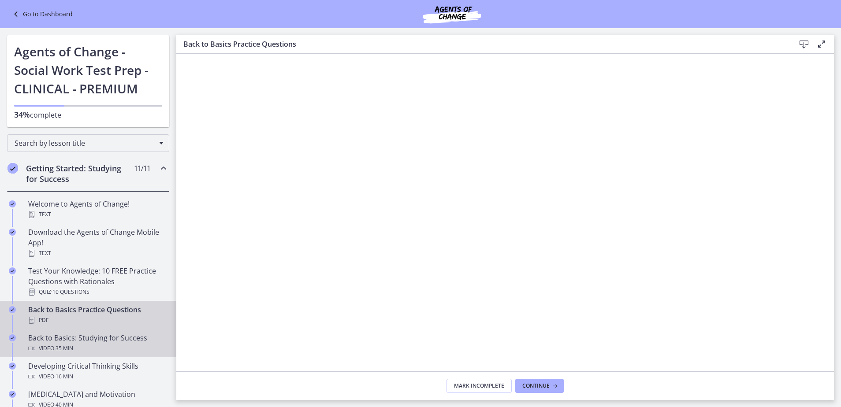
click at [90, 342] on div "Back to Basics: Studying for Success Video · 35 min" at bounding box center [97, 343] width 138 height 21
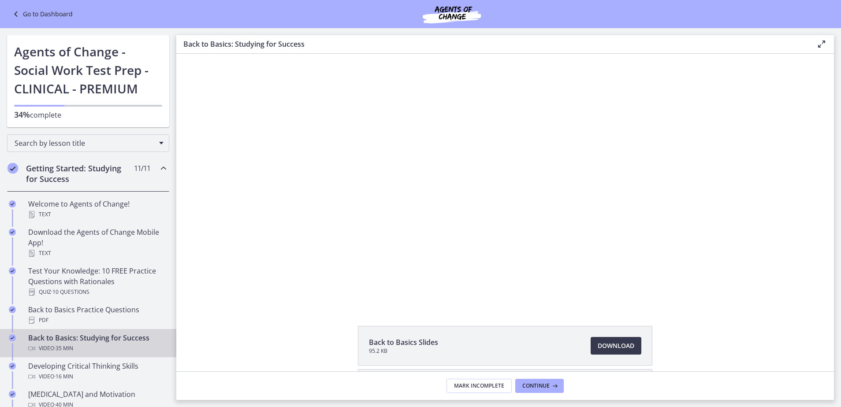
scroll to position [80, 0]
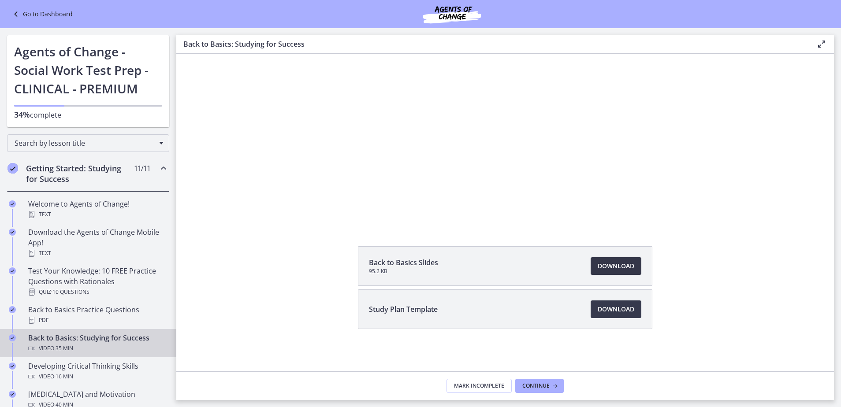
click at [627, 270] on span "Download Opens in a new window" at bounding box center [616, 266] width 37 height 11
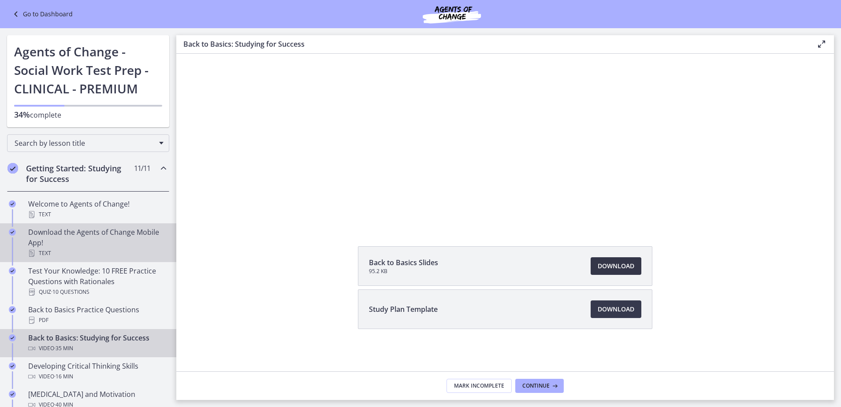
scroll to position [44, 0]
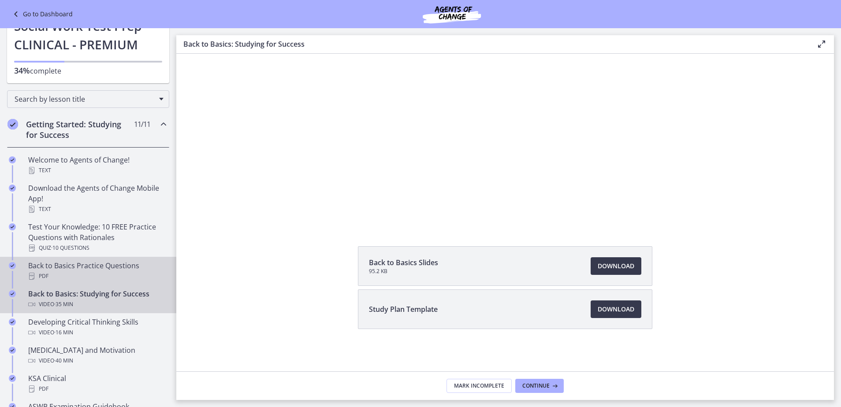
click at [98, 278] on div "PDF" at bounding box center [97, 276] width 138 height 11
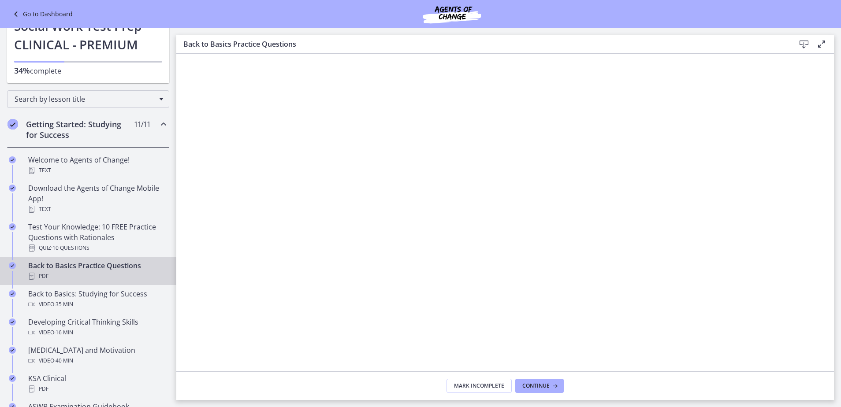
click at [808, 39] on icon at bounding box center [804, 44] width 11 height 11
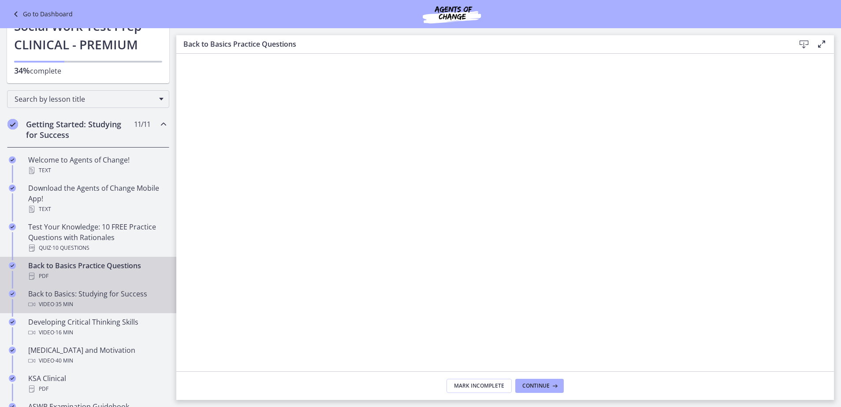
click at [84, 293] on div "Back to Basics: Studying for Success Video · 35 min" at bounding box center [97, 299] width 138 height 21
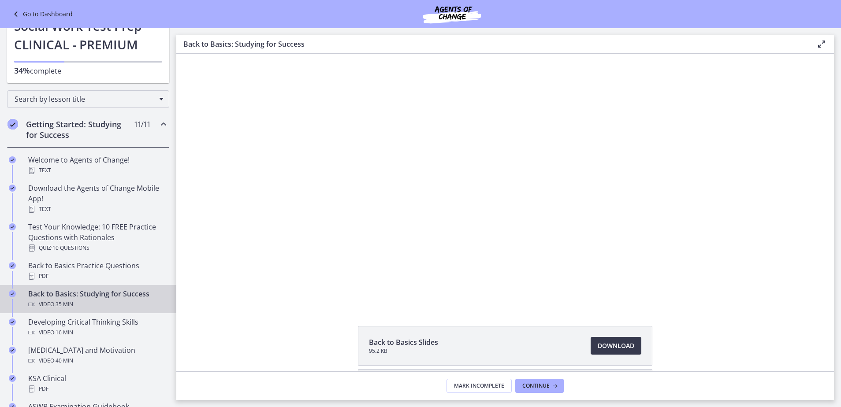
scroll to position [80, 0]
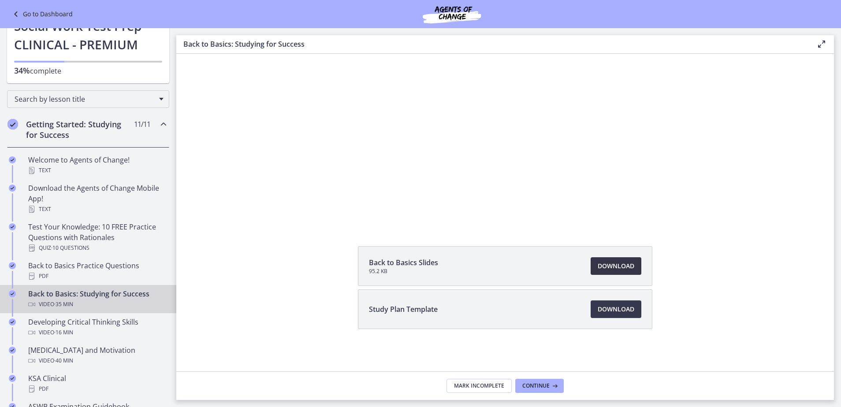
click at [616, 264] on span "Download Opens in a new window" at bounding box center [616, 266] width 37 height 11
click at [607, 307] on span "Download Opens in a new window" at bounding box center [616, 309] width 37 height 11
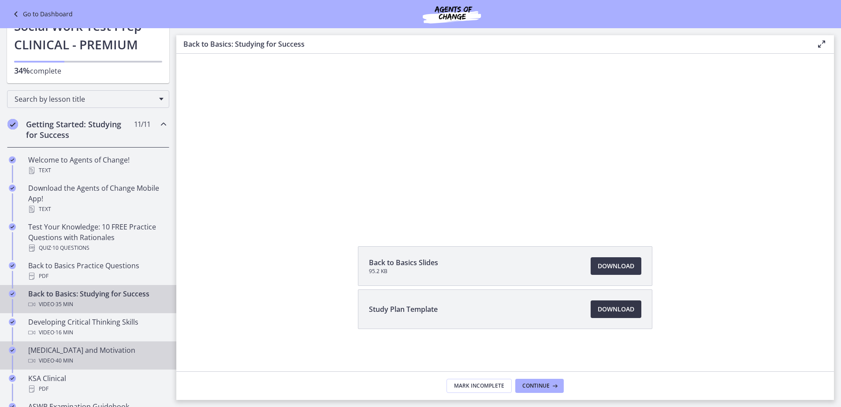
scroll to position [132, 0]
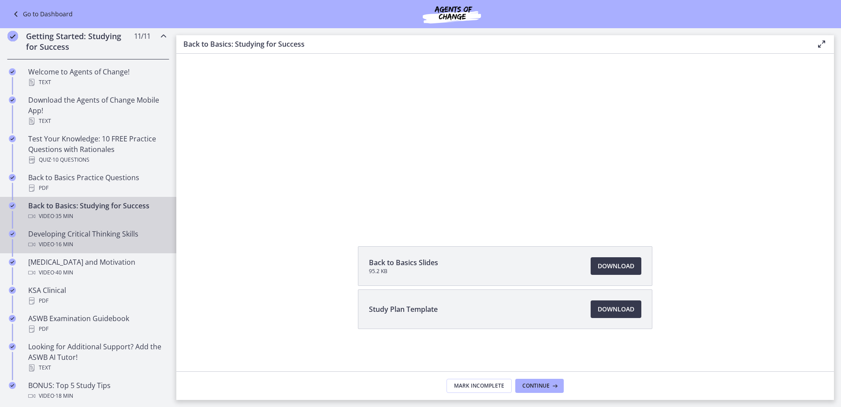
click at [104, 242] on div "Video · 16 min" at bounding box center [97, 244] width 138 height 11
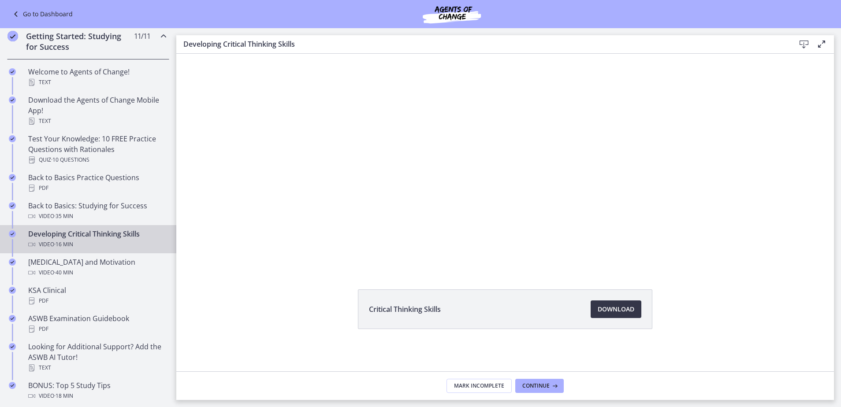
click at [620, 312] on span "Download Opens in a new window" at bounding box center [616, 309] width 37 height 11
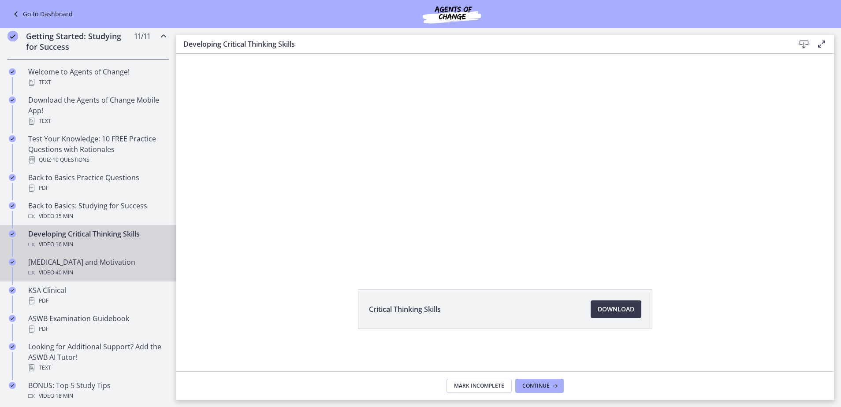
click at [87, 275] on div "Video · 40 min" at bounding box center [97, 273] width 138 height 11
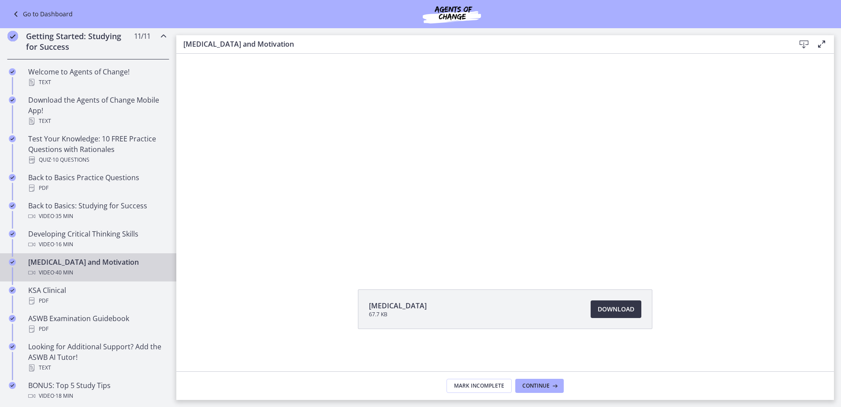
click at [613, 312] on span "Download Opens in a new window" at bounding box center [616, 309] width 37 height 11
click at [101, 296] on div "PDF" at bounding box center [97, 301] width 138 height 11
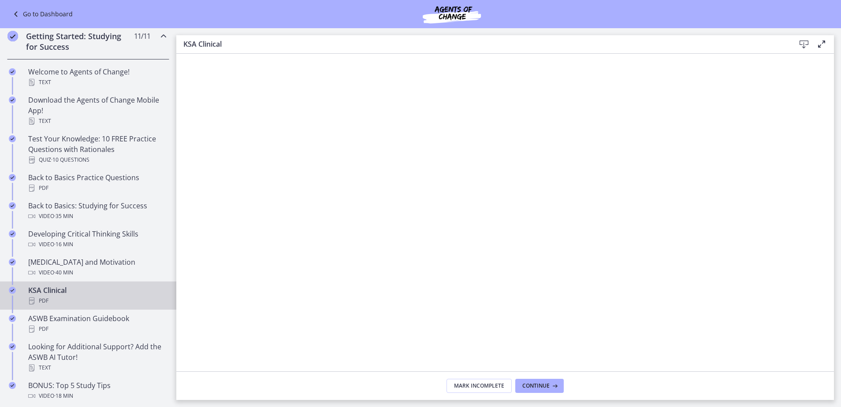
click at [803, 45] on icon at bounding box center [804, 44] width 11 height 11
click at [102, 324] on div "ASWB Examination Guidebook PDF" at bounding box center [97, 323] width 138 height 21
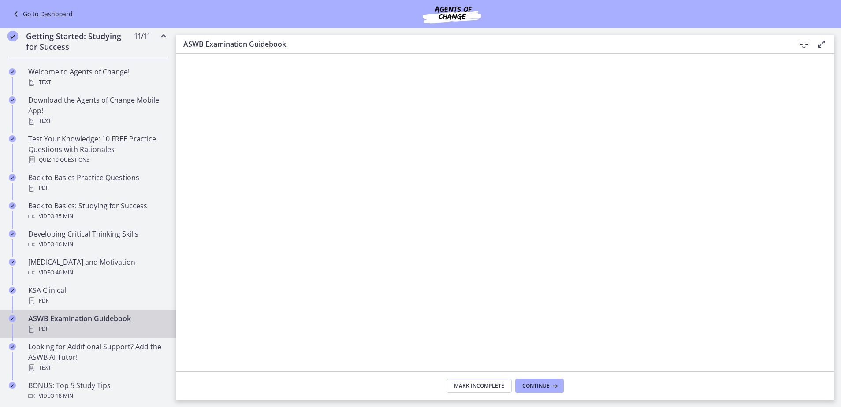
click at [802, 43] on icon at bounding box center [804, 44] width 11 height 11
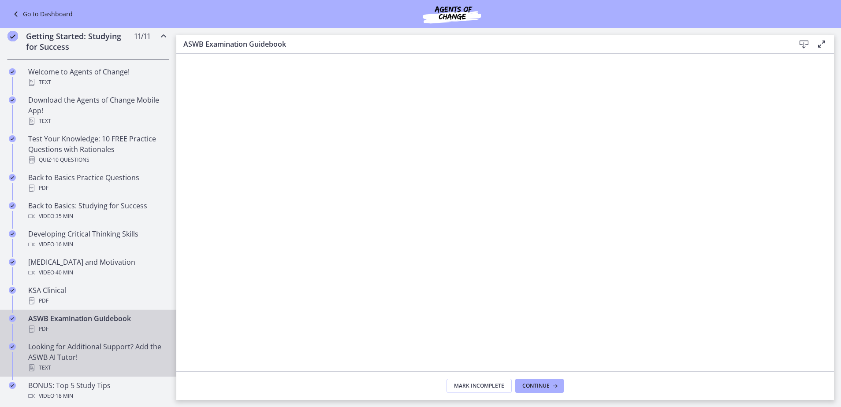
click at [98, 350] on div "Looking for Additional Support? Add the ASWB AI Tutor! Text" at bounding box center [97, 358] width 138 height 32
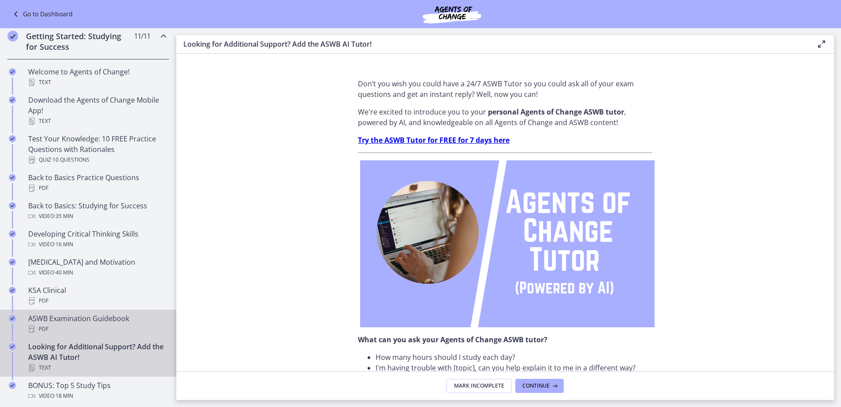
click at [130, 327] on div "PDF" at bounding box center [97, 329] width 138 height 11
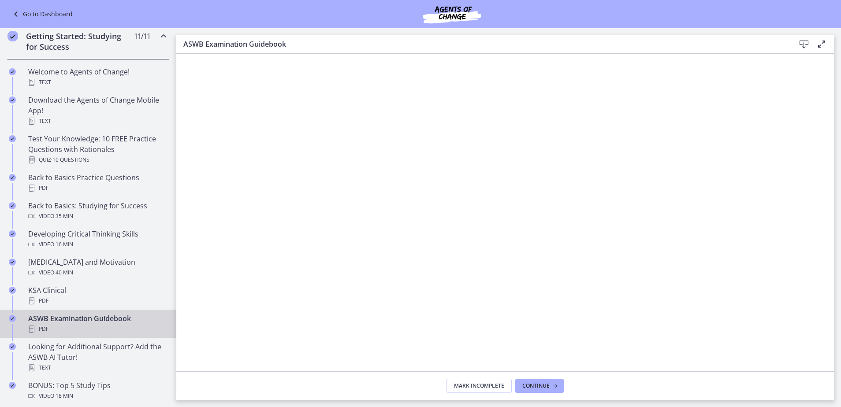
click at [110, 332] on div "PDF" at bounding box center [97, 329] width 138 height 11
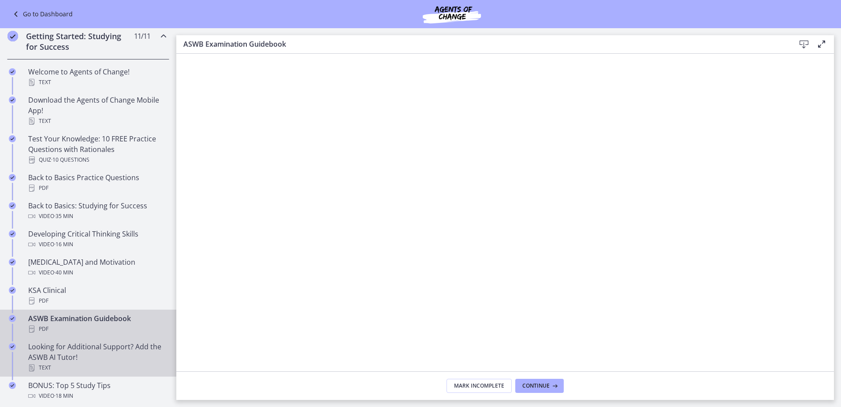
click at [124, 348] on div "Looking for Additional Support? Add the ASWB AI Tutor! Text" at bounding box center [97, 358] width 138 height 32
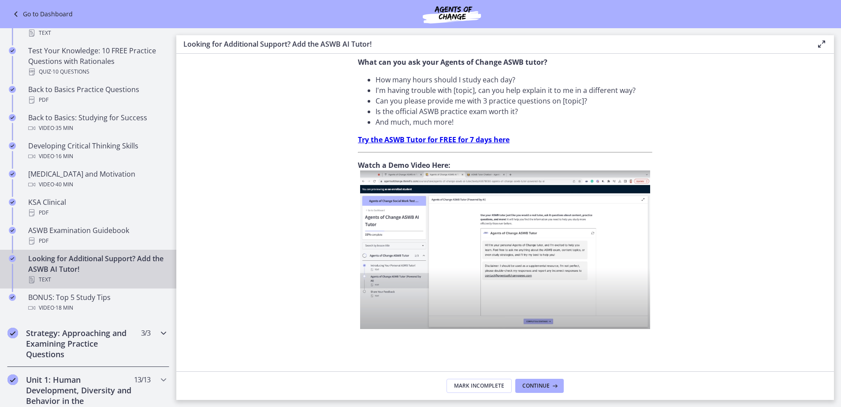
scroll to position [265, 0]
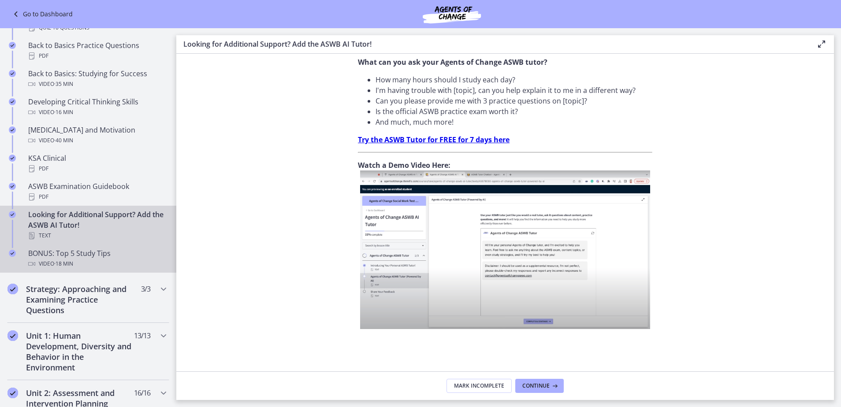
click at [104, 261] on div "Video · 18 min" at bounding box center [97, 264] width 138 height 11
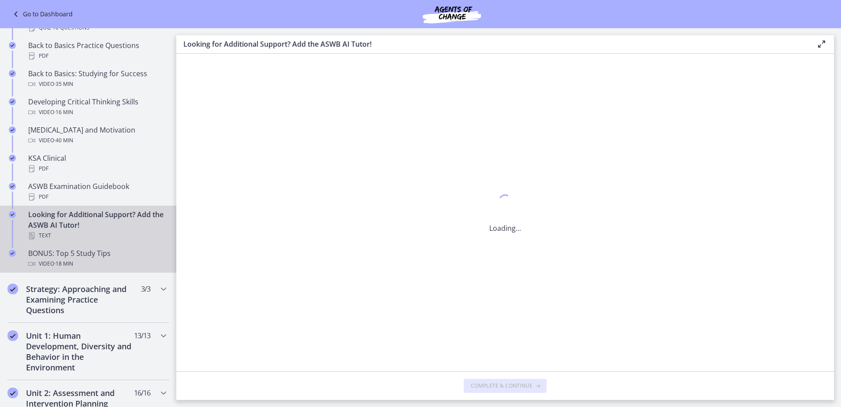
scroll to position [0, 0]
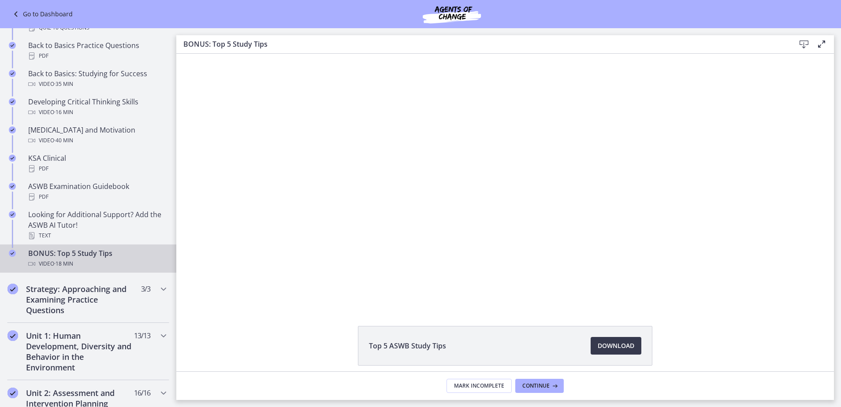
scroll to position [37, 0]
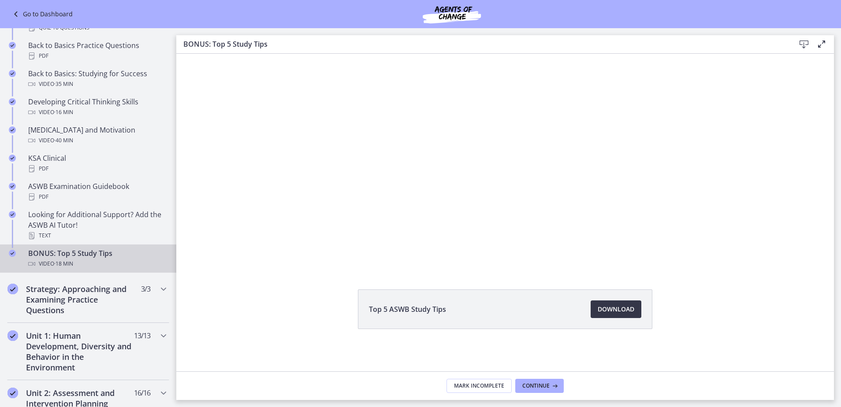
click at [621, 305] on span "Download Opens in a new window" at bounding box center [616, 309] width 37 height 11
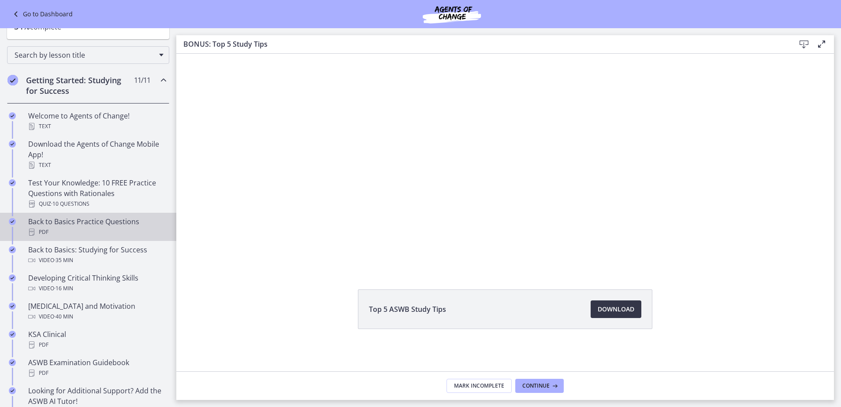
scroll to position [0, 0]
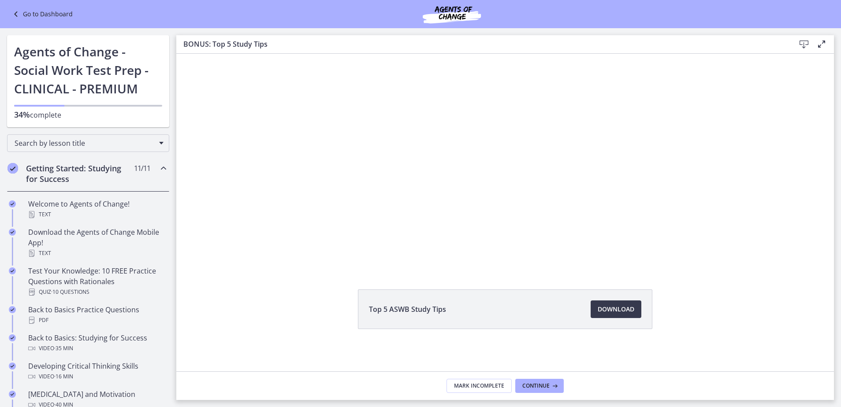
click at [151, 169] on div "Getting Started: Studying for Success 11 / 11 Completed" at bounding box center [88, 174] width 162 height 36
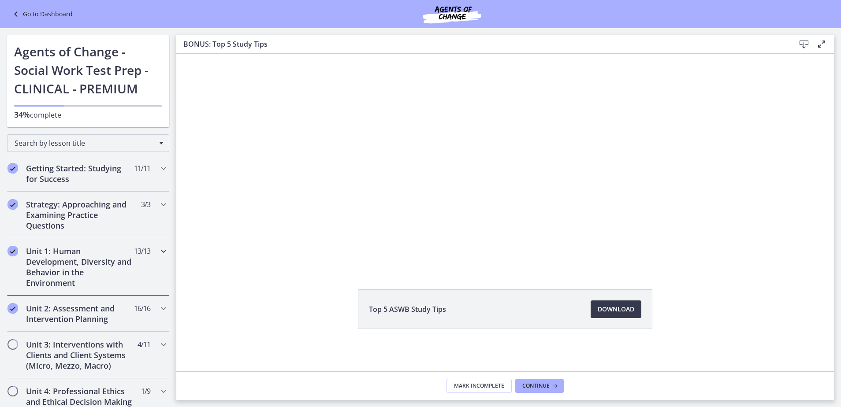
click at [110, 272] on h2 "Unit 1: Human Development, Diversity and Behavior in the Environment" at bounding box center [80, 267] width 108 height 42
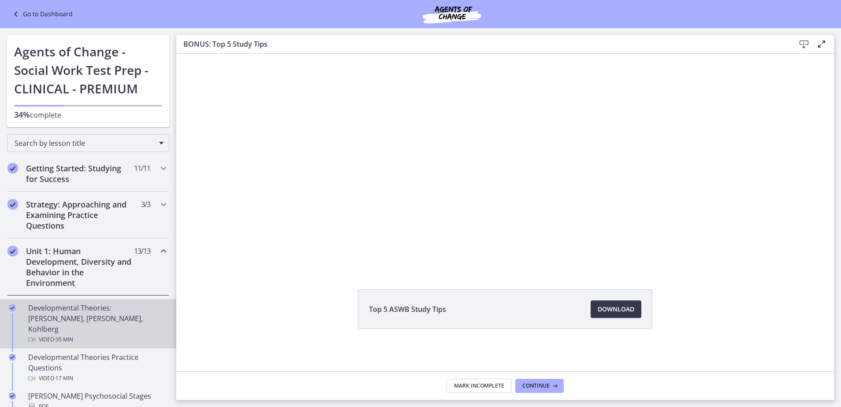
scroll to position [88, 0]
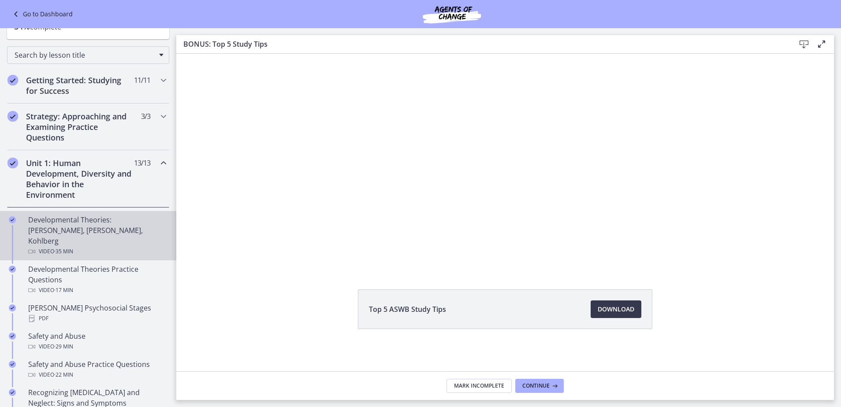
click at [95, 232] on div "Developmental Theories: [PERSON_NAME], [PERSON_NAME], Kohlberg Video · 35 min" at bounding box center [97, 236] width 138 height 42
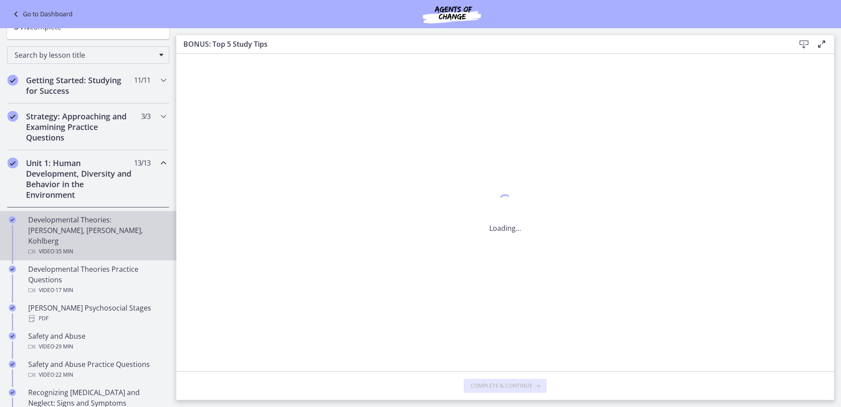
scroll to position [0, 0]
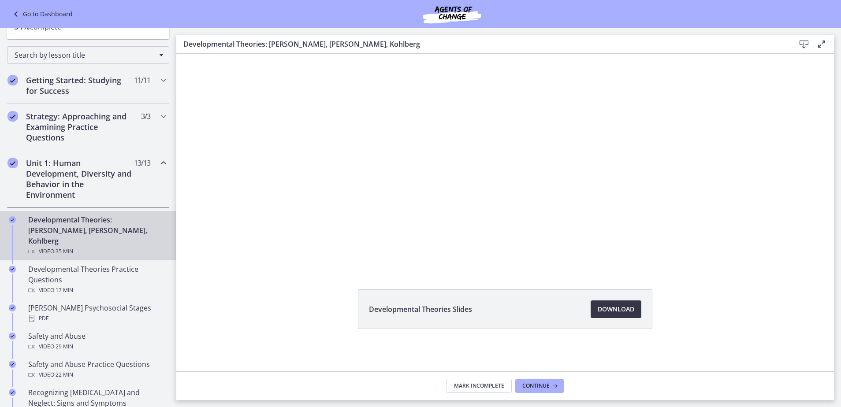
click at [621, 308] on span "Download Opens in a new window" at bounding box center [616, 309] width 37 height 11
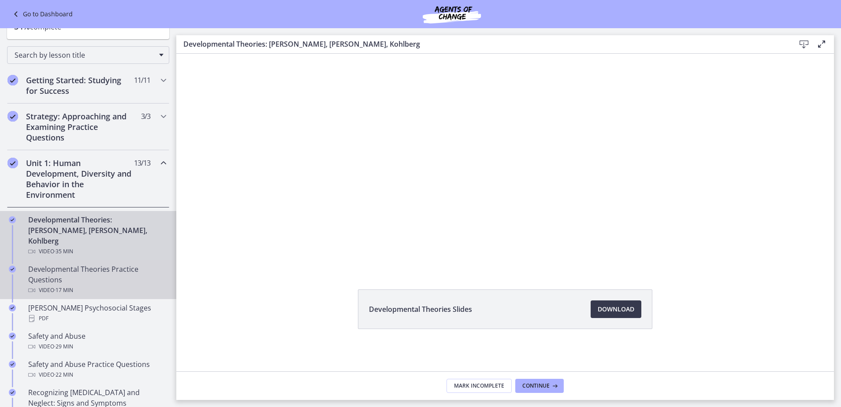
click at [90, 285] on div "Video · 17 min" at bounding box center [97, 290] width 138 height 11
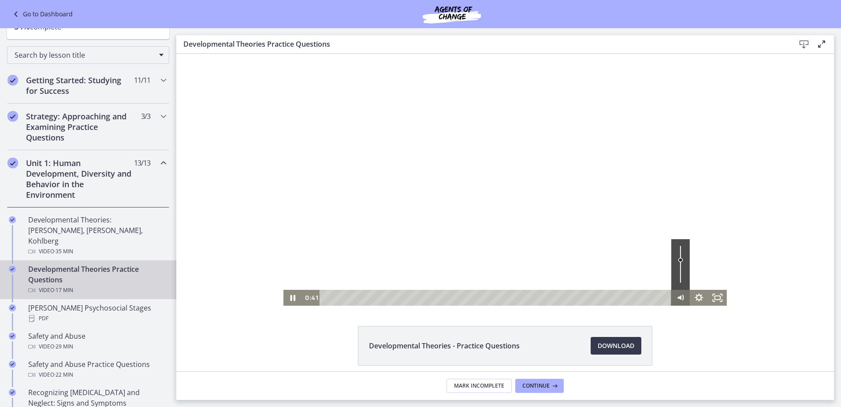
scroll to position [37, 0]
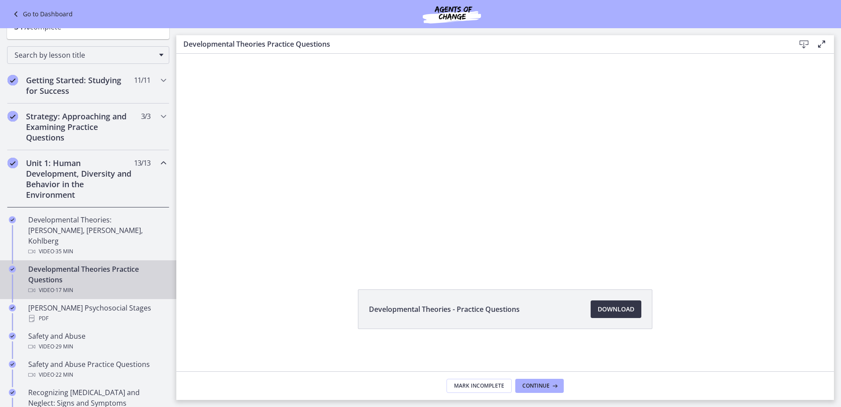
click at [626, 311] on span "Download Opens in a new window" at bounding box center [616, 309] width 37 height 11
click at [104, 303] on div "[PERSON_NAME] Psychosocial Stages PDF" at bounding box center [97, 313] width 138 height 21
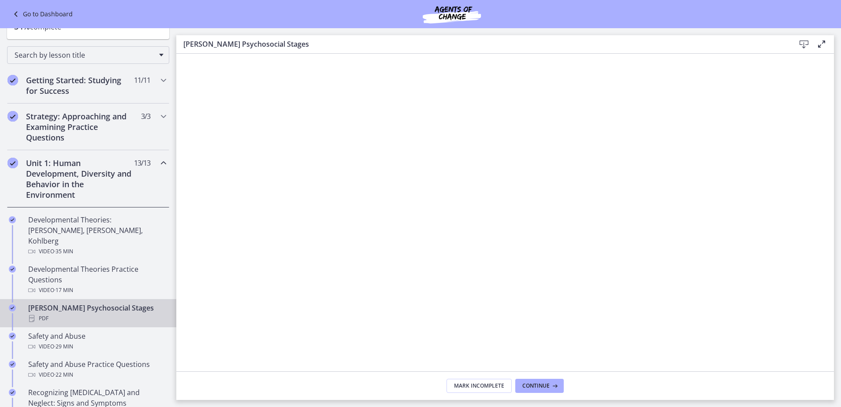
click at [806, 45] on icon at bounding box center [804, 44] width 11 height 11
click at [73, 331] on div "Safety and Abuse Video · 29 min" at bounding box center [97, 341] width 138 height 21
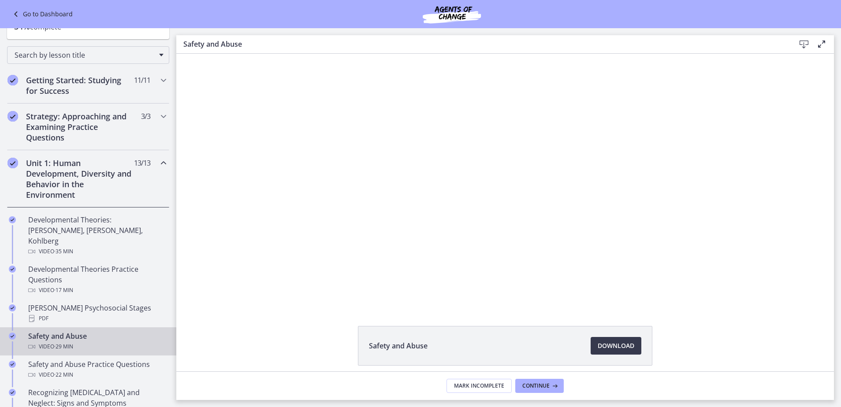
scroll to position [37, 0]
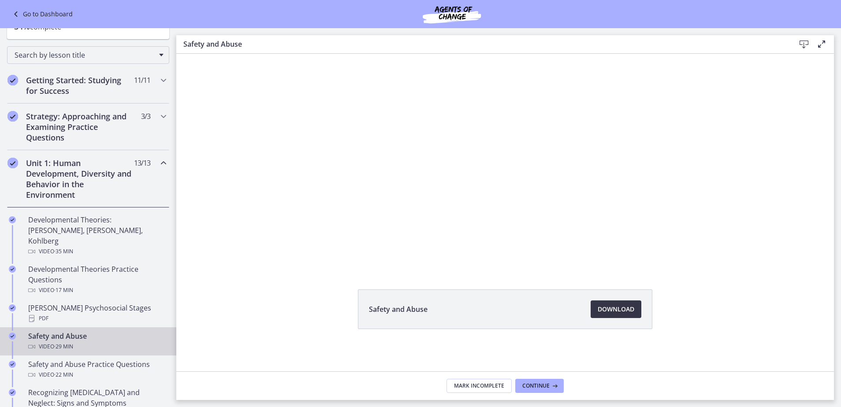
click at [606, 313] on span "Download Opens in a new window" at bounding box center [616, 309] width 37 height 11
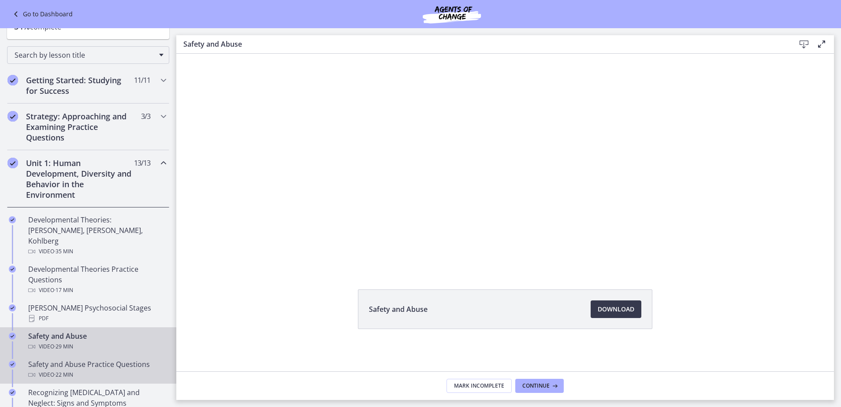
click at [123, 370] on div "Video · 22 min" at bounding box center [97, 375] width 138 height 11
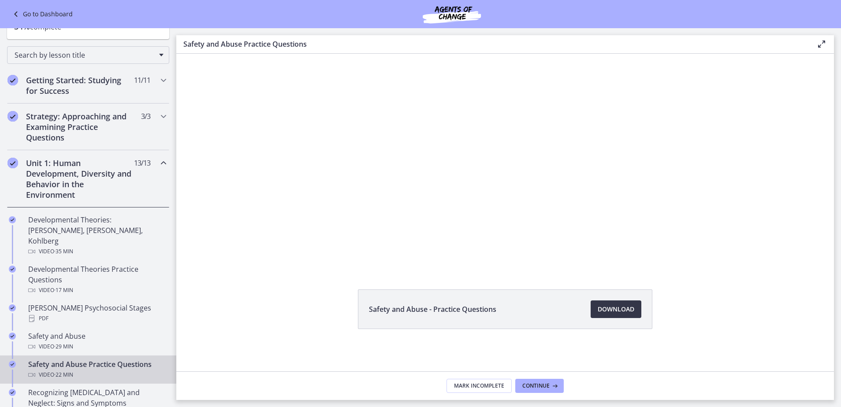
click at [605, 307] on span "Download Opens in a new window" at bounding box center [616, 309] width 37 height 11
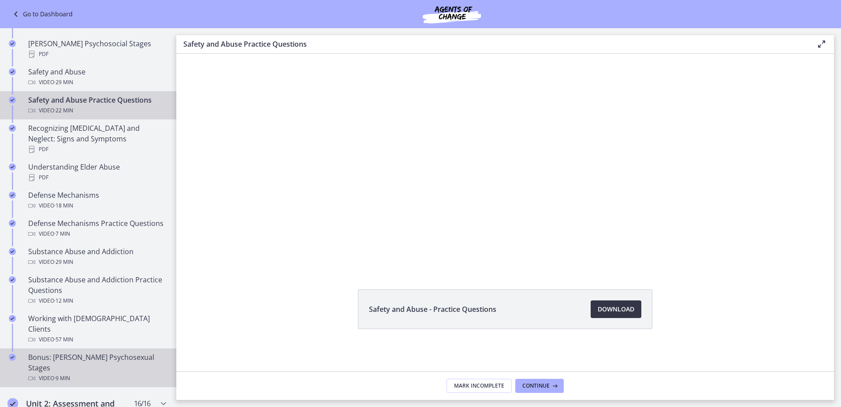
scroll to position [397, 0]
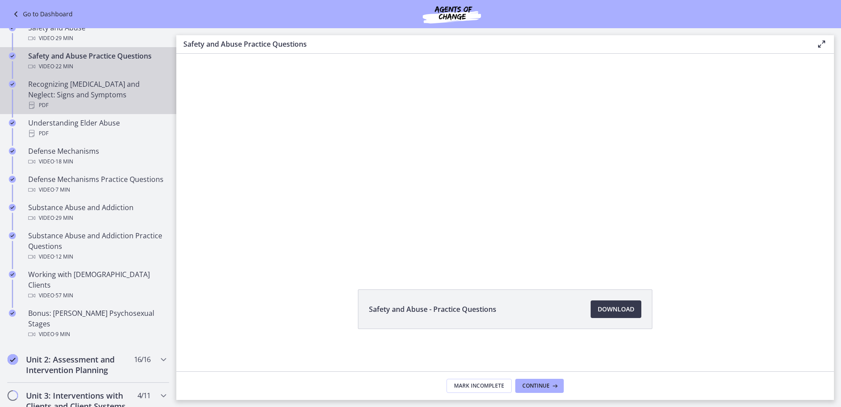
click at [121, 79] on div "Recognizing [MEDICAL_DATA] and Neglect: Signs and Symptoms PDF" at bounding box center [97, 95] width 138 height 32
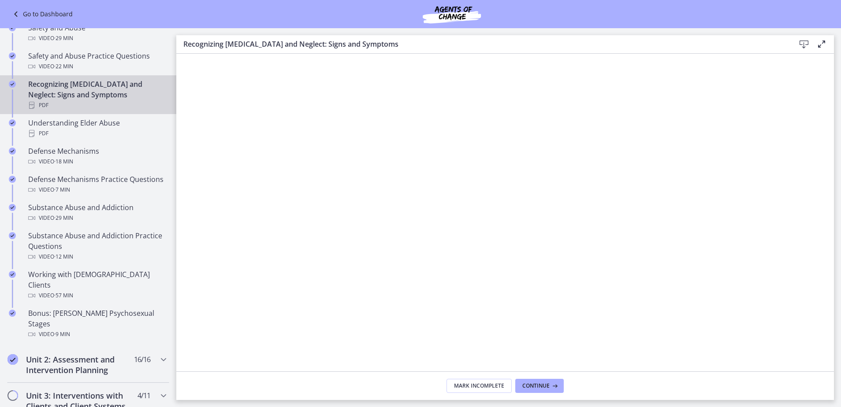
click at [804, 47] on icon at bounding box center [804, 44] width 11 height 11
click at [97, 128] on div "PDF" at bounding box center [97, 133] width 138 height 11
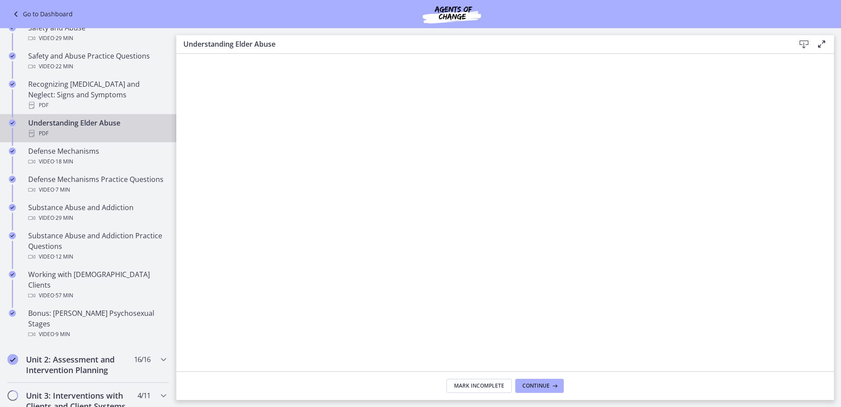
click at [802, 44] on icon at bounding box center [804, 44] width 11 height 11
click at [488, 385] on span "Mark Incomplete" at bounding box center [479, 386] width 50 height 7
click at [516, 387] on span "Complete & continue" at bounding box center [502, 386] width 62 height 7
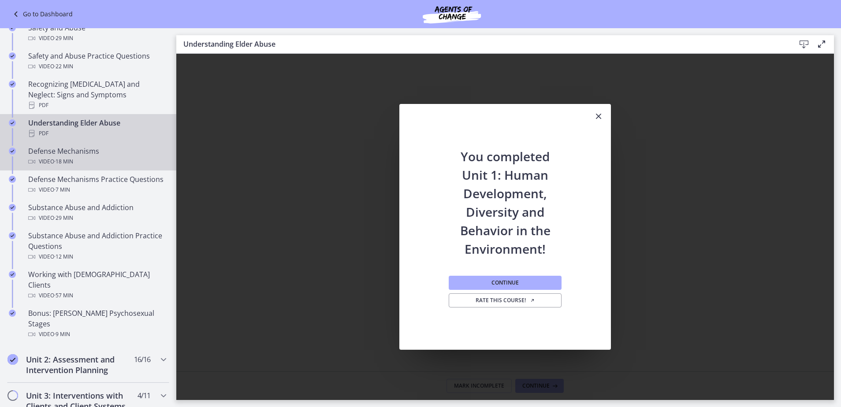
click at [90, 146] on div "Defense Mechanisms Video · 18 min" at bounding box center [97, 156] width 138 height 21
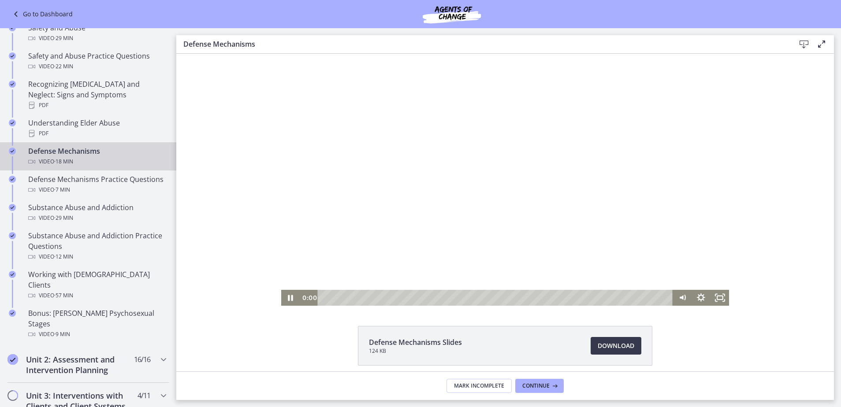
scroll to position [37, 0]
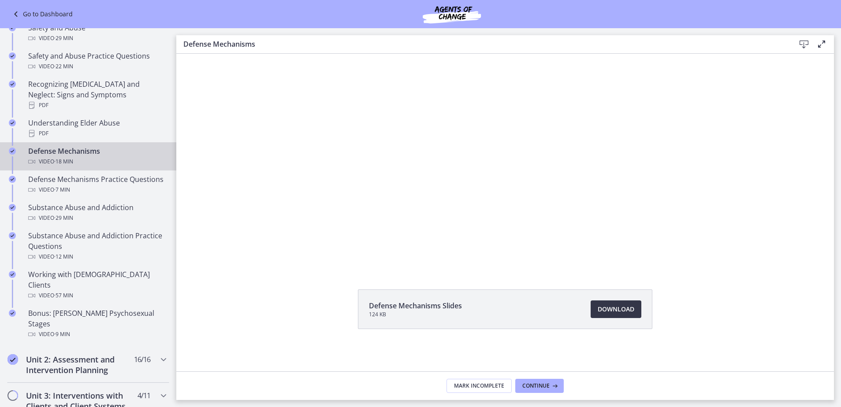
click at [629, 311] on span "Download Opens in a new window" at bounding box center [616, 309] width 37 height 11
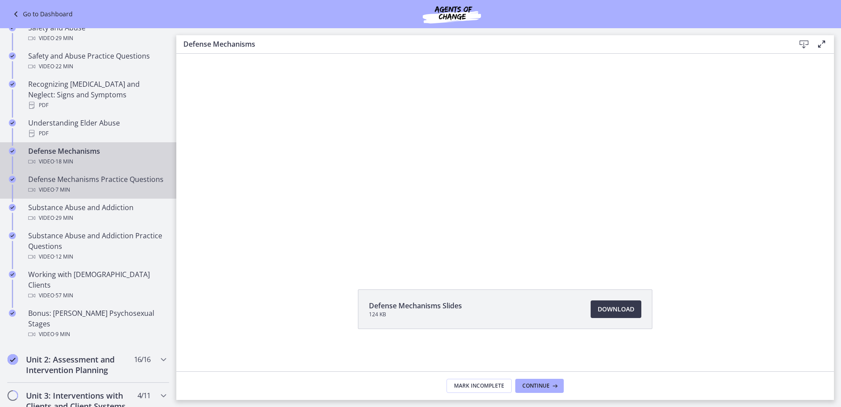
click at [60, 174] on div "Defense Mechanisms Practice Questions Video · 7 min" at bounding box center [97, 184] width 138 height 21
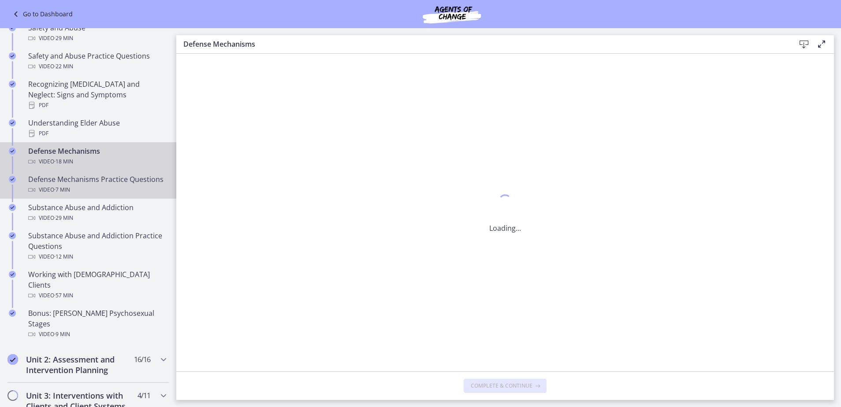
scroll to position [0, 0]
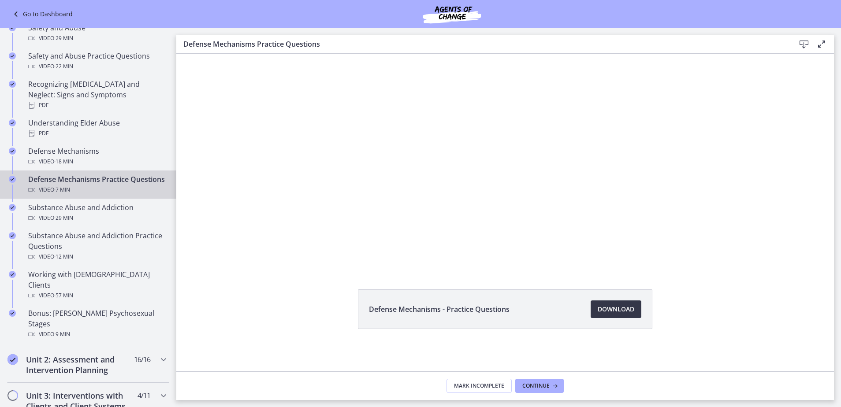
click at [622, 311] on span "Download Opens in a new window" at bounding box center [616, 309] width 37 height 11
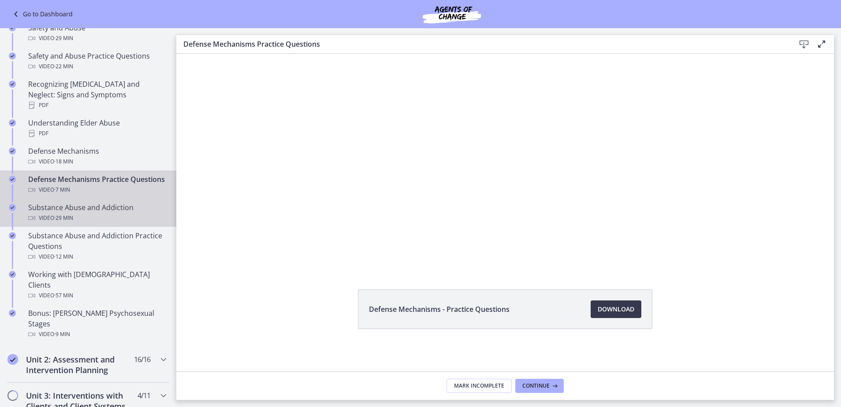
click at [138, 213] on div "Video · 29 min" at bounding box center [97, 218] width 138 height 11
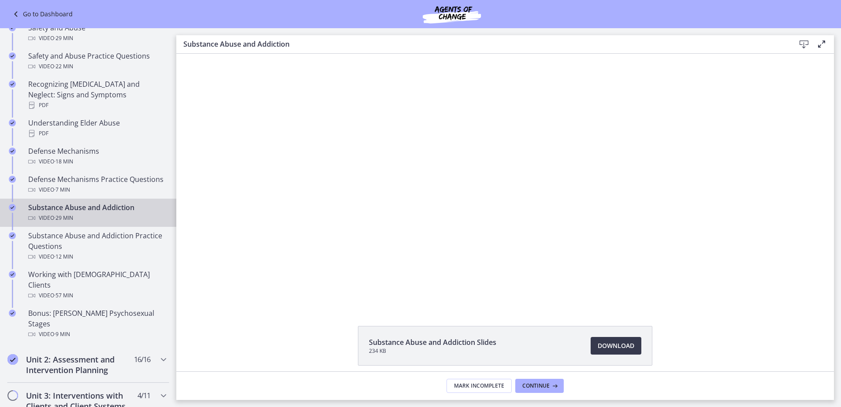
scroll to position [37, 0]
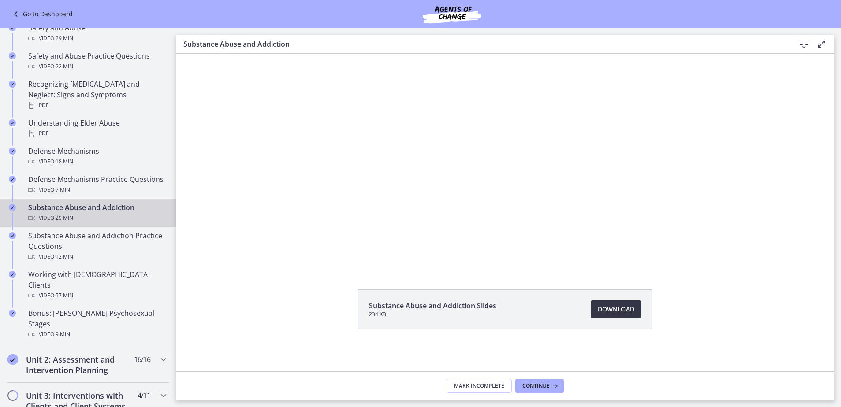
click at [613, 309] on span "Download Opens in a new window" at bounding box center [616, 309] width 37 height 11
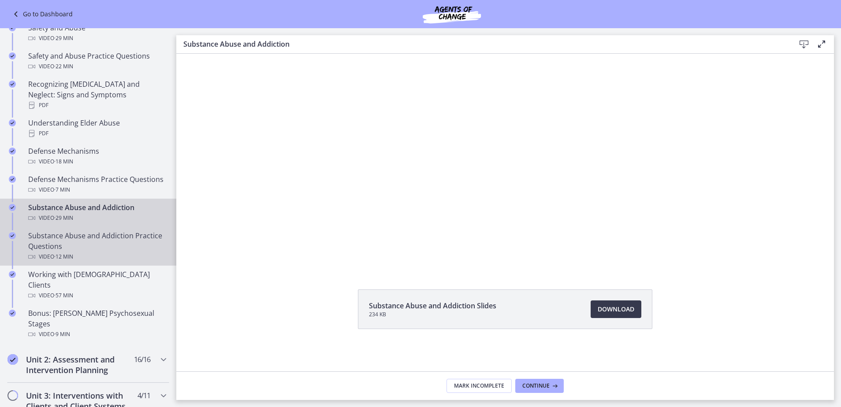
click at [129, 246] on div "Substance Abuse and Addiction Practice Questions Video · 12 min" at bounding box center [97, 247] width 138 height 32
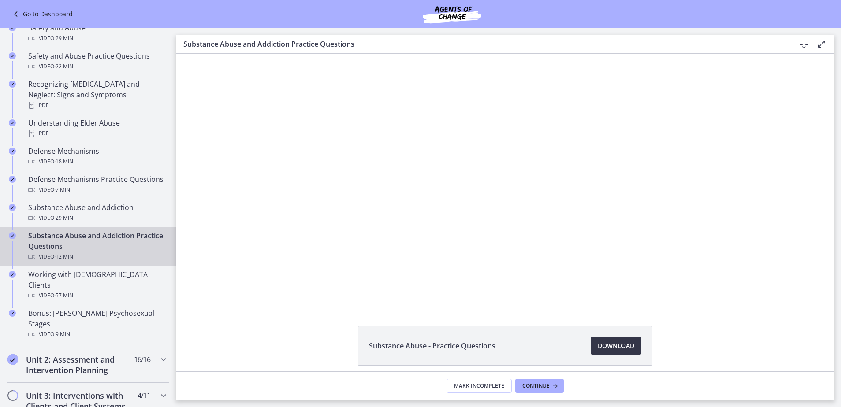
scroll to position [37, 0]
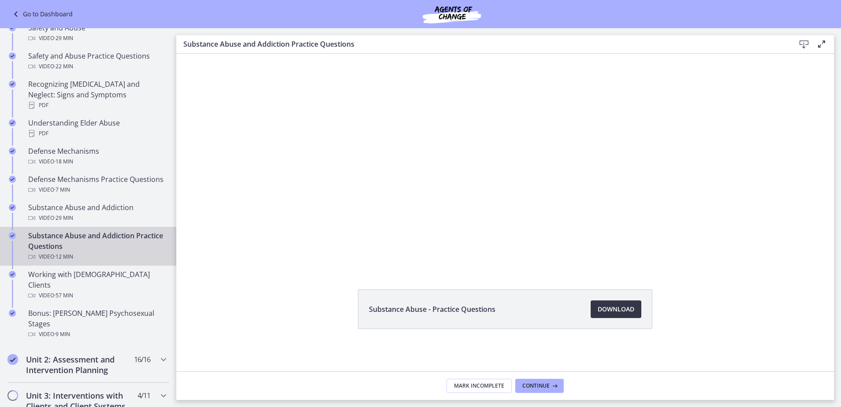
click at [627, 307] on span "Download Opens in a new window" at bounding box center [616, 309] width 37 height 11
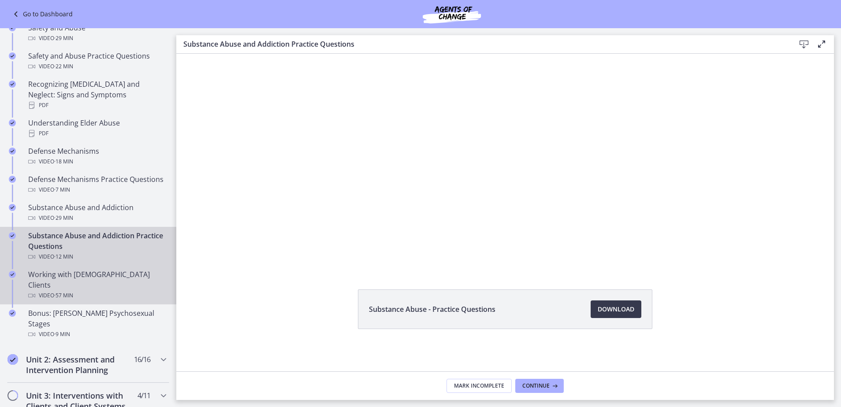
click at [130, 279] on div "Working with [DEMOGRAPHIC_DATA] Clients Video · 57 min" at bounding box center [97, 285] width 138 height 32
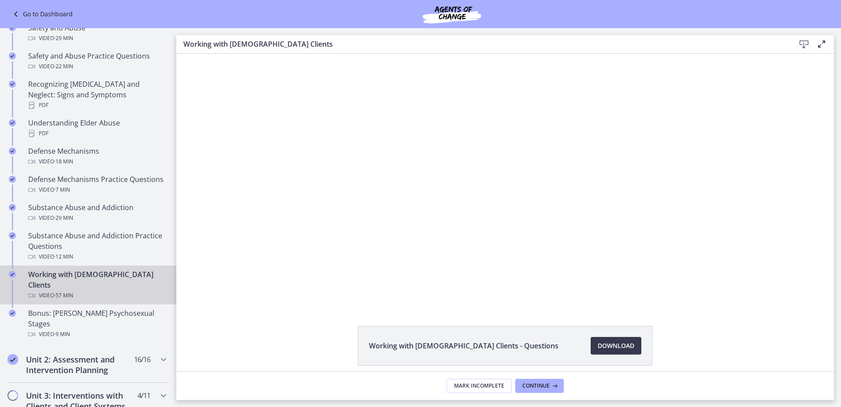
scroll to position [37, 0]
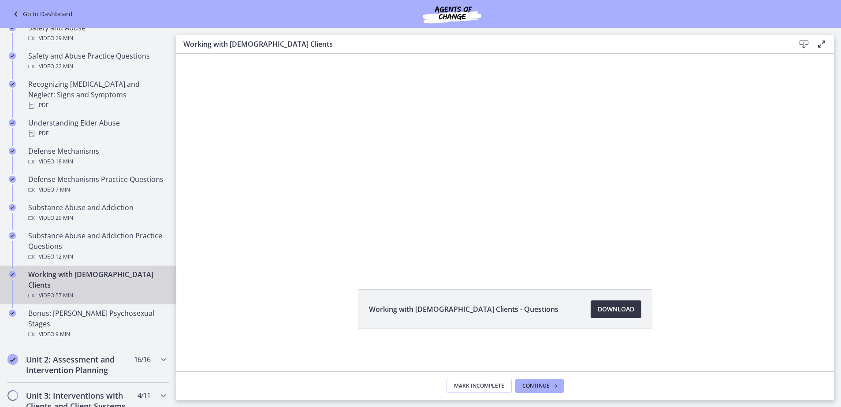
click at [598, 312] on span "Download Opens in a new window" at bounding box center [616, 309] width 37 height 11
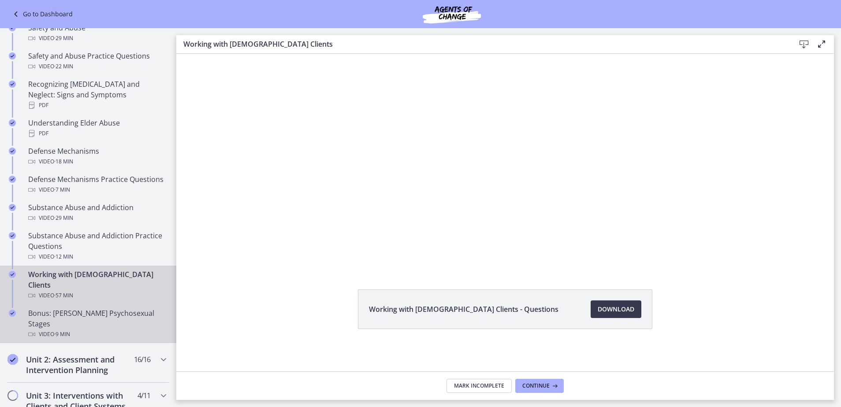
click at [105, 329] on div "Video · 9 min" at bounding box center [97, 334] width 138 height 11
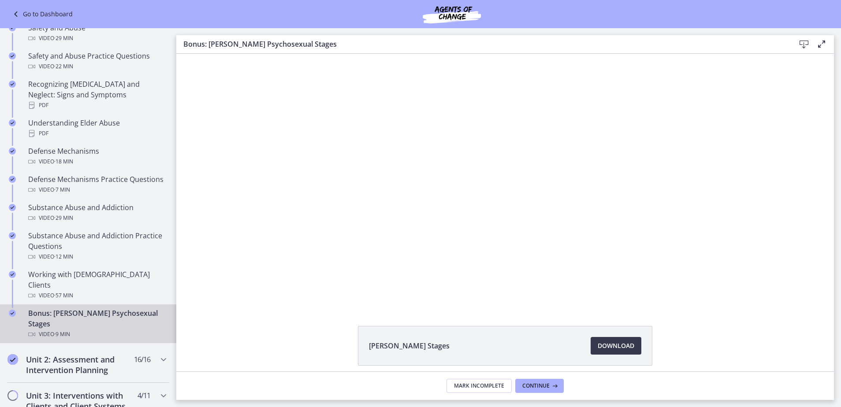
scroll to position [37, 0]
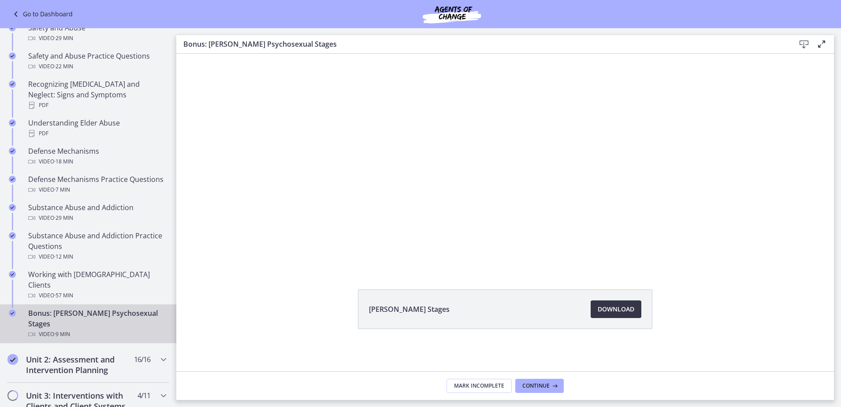
click at [624, 311] on span "Download Opens in a new window" at bounding box center [616, 309] width 37 height 11
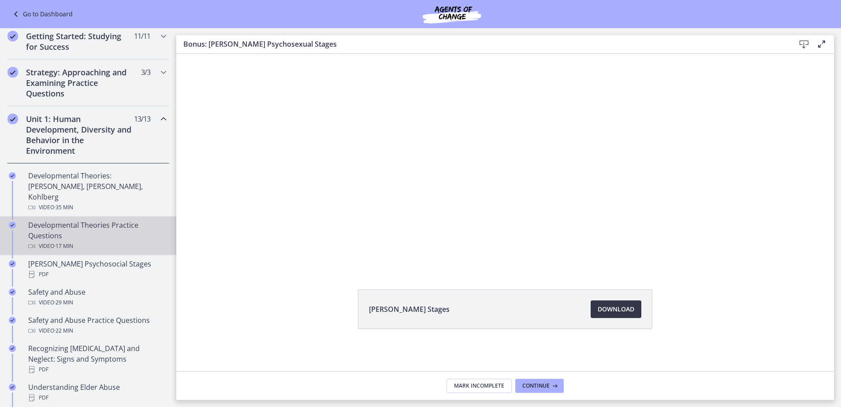
scroll to position [88, 0]
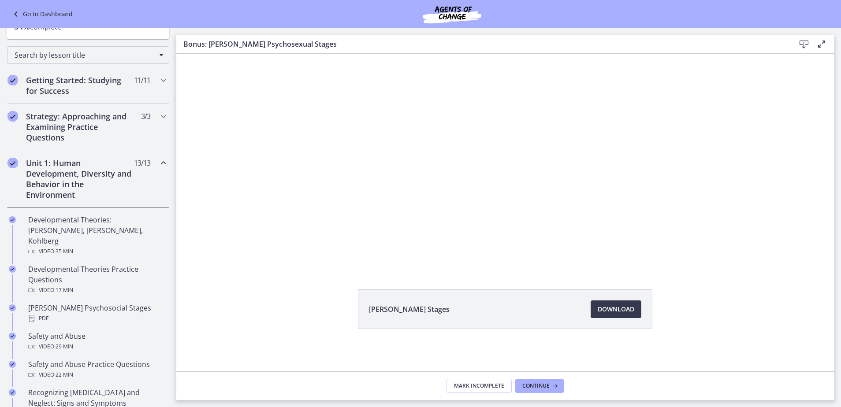
click at [158, 161] on icon "Chapters" at bounding box center [163, 163] width 11 height 11
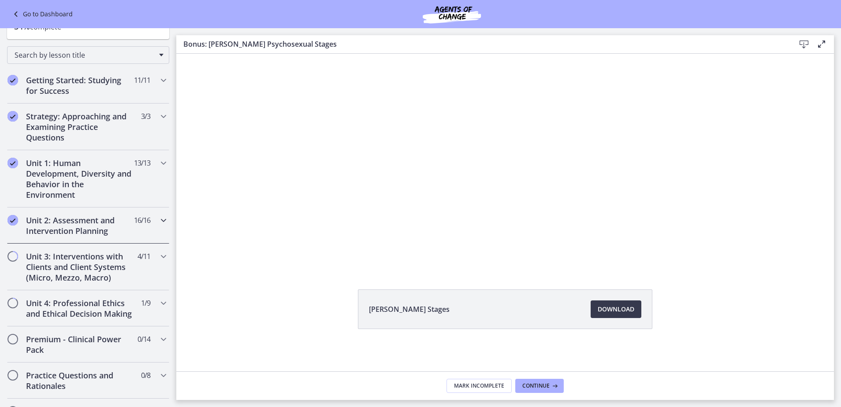
click at [158, 220] on icon "Chapters" at bounding box center [163, 220] width 11 height 11
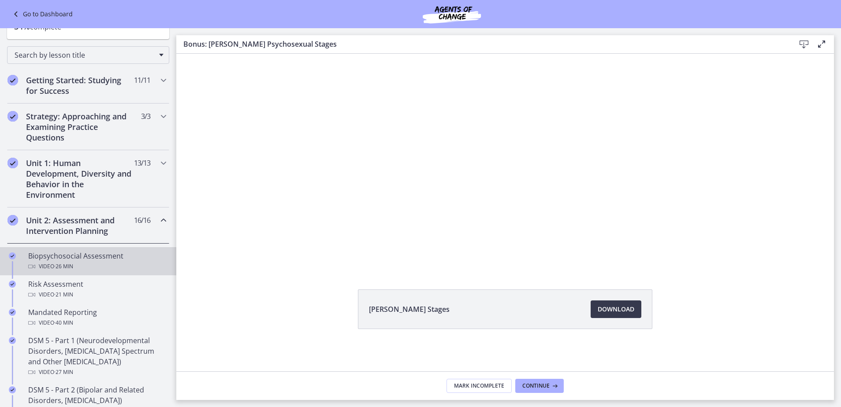
click at [116, 252] on div "Biopsychosocial Assessment Video · 26 min" at bounding box center [97, 261] width 138 height 21
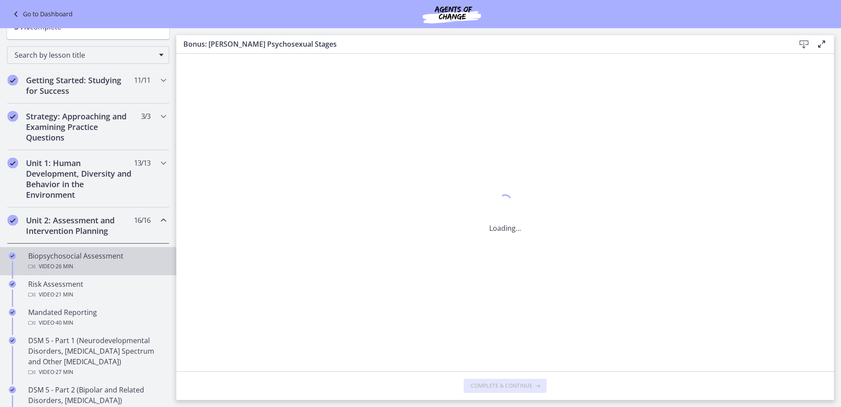
scroll to position [0, 0]
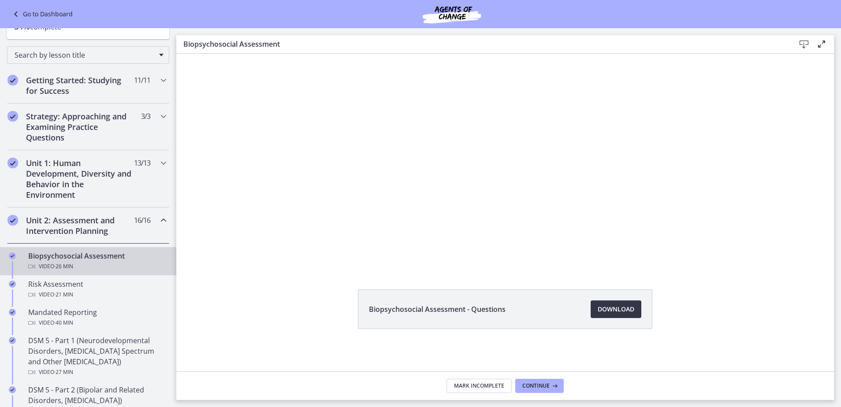
click at [613, 304] on span "Download Opens in a new window" at bounding box center [616, 309] width 37 height 11
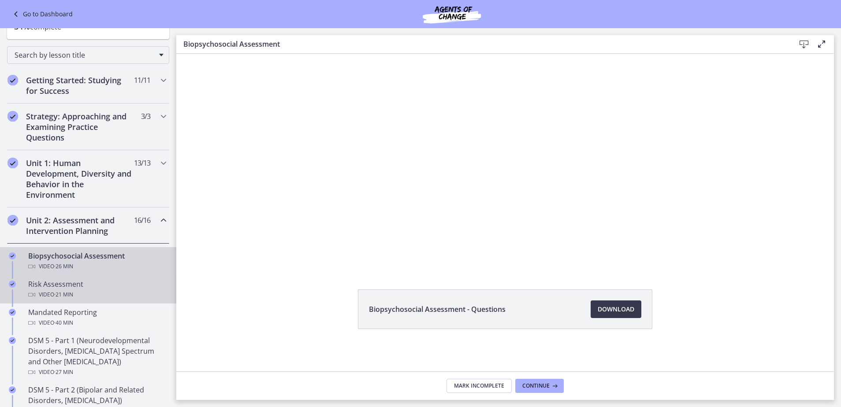
click at [113, 292] on div "Video · 21 min" at bounding box center [97, 295] width 138 height 11
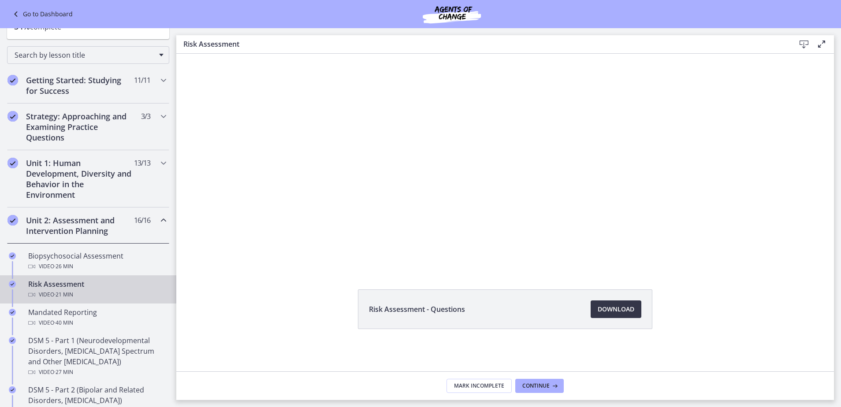
click at [623, 313] on span "Download Opens in a new window" at bounding box center [616, 309] width 37 height 11
